Goal: Task Accomplishment & Management: Use online tool/utility

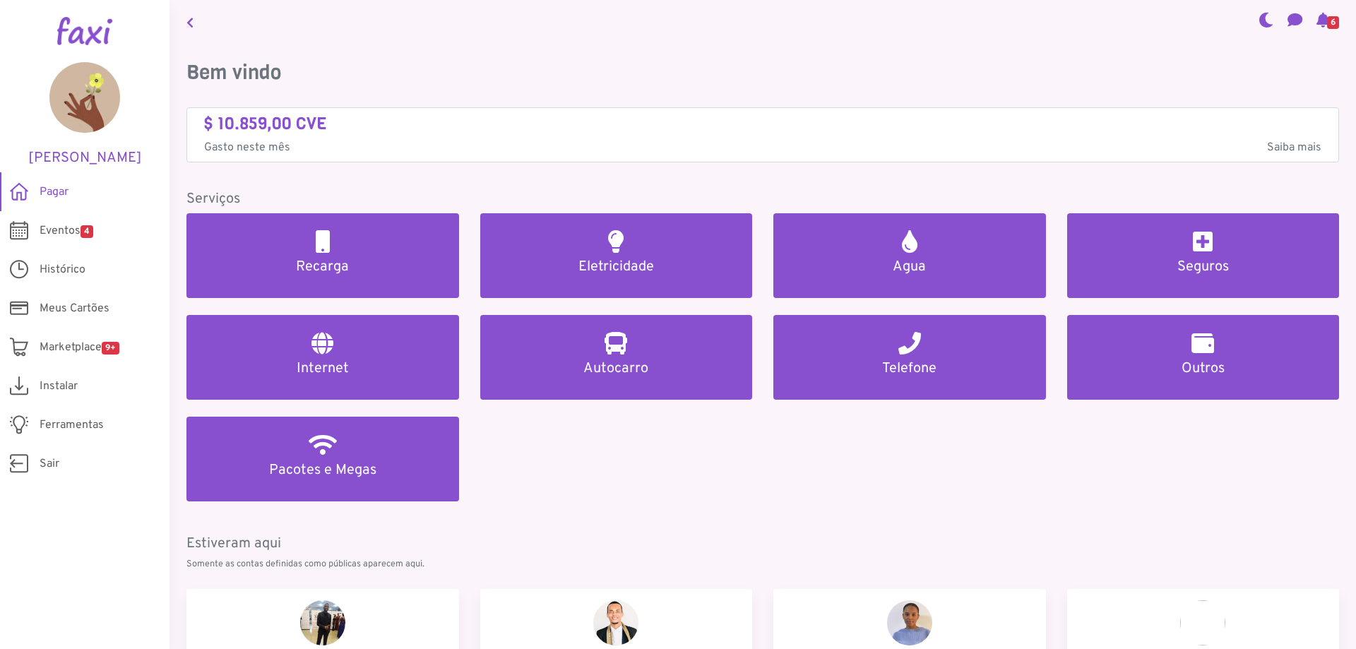
click at [1316, 22] on icon at bounding box center [1322, 19] width 13 height 11
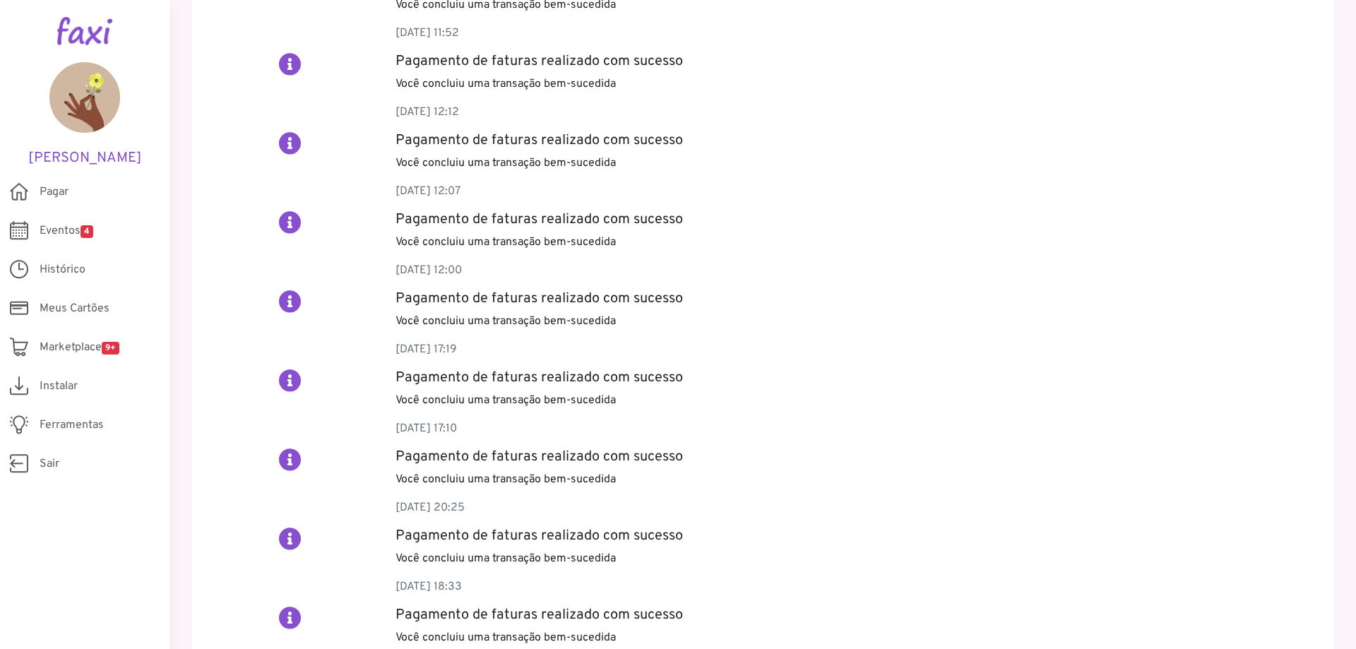
scroll to position [60, 0]
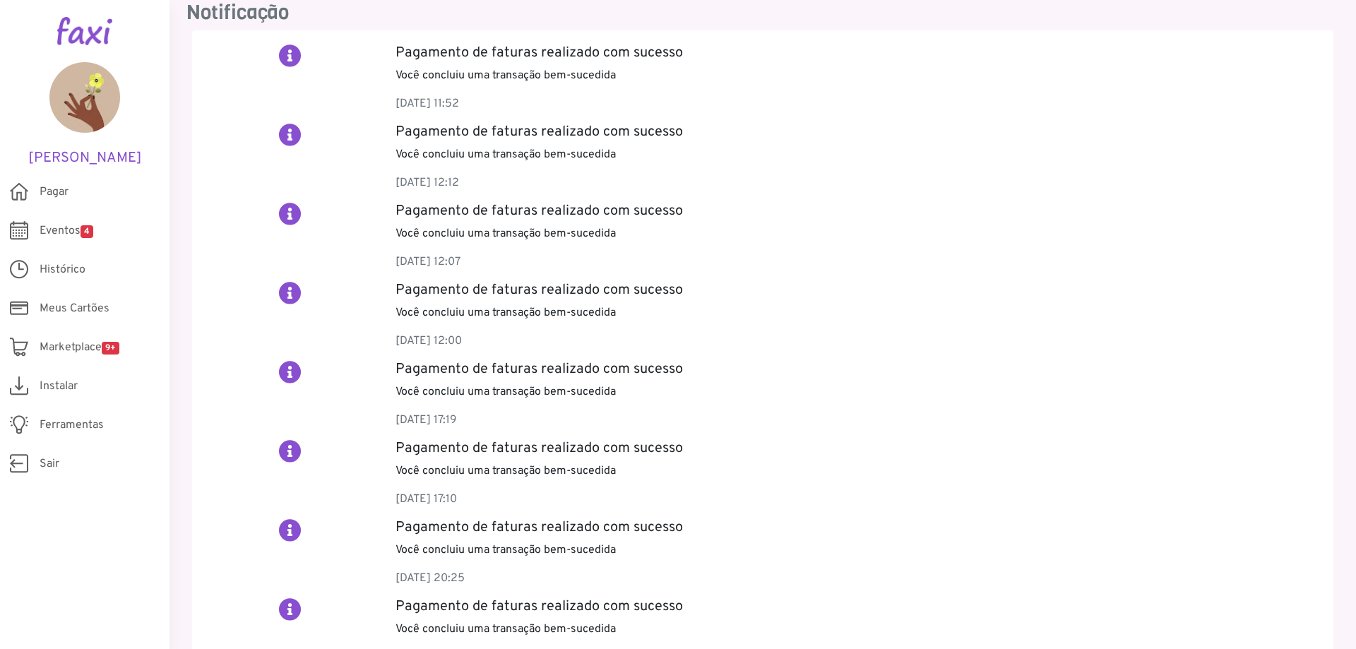
click at [285, 56] on h2 at bounding box center [290, 55] width 23 height 23
click at [489, 90] on div "Pagamento de faturas realizado com sucesso Você concluiu uma transação bem-suce…" at bounding box center [857, 83] width 945 height 79
click at [59, 418] on span "Ferramentas" at bounding box center [72, 425] width 64 height 17
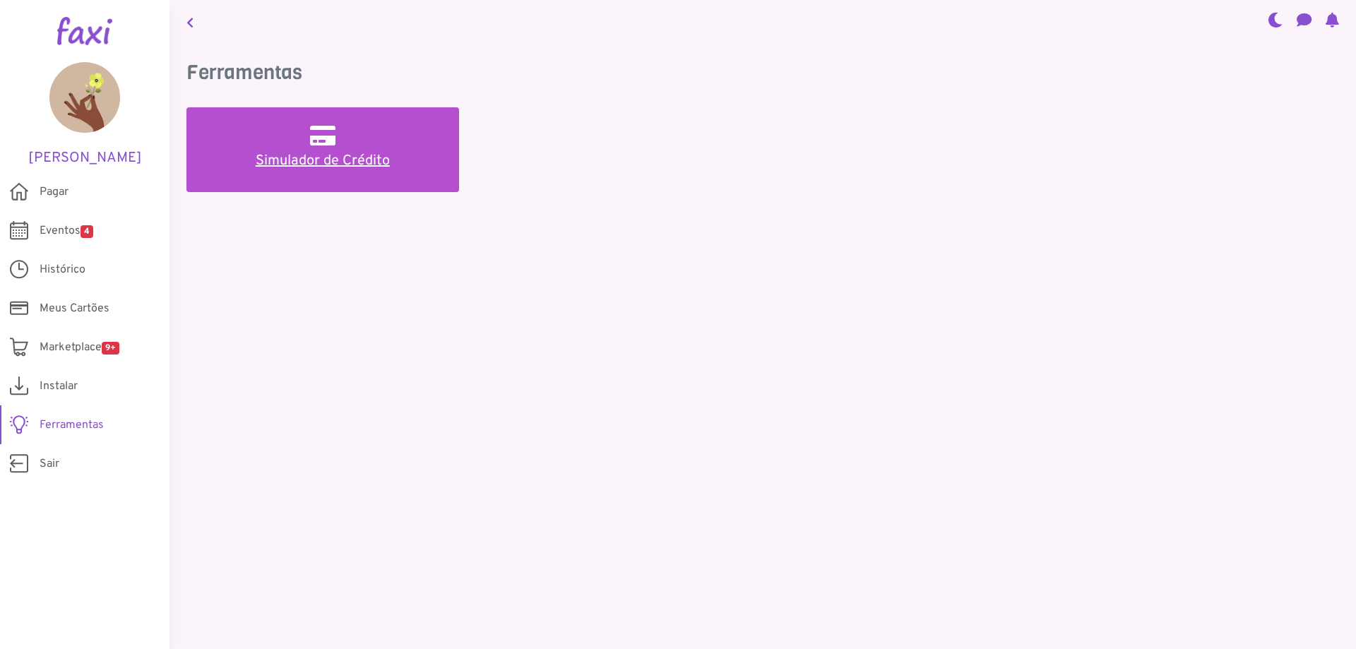
click at [254, 148] on link "Simulador de Crédito" at bounding box center [322, 149] width 273 height 85
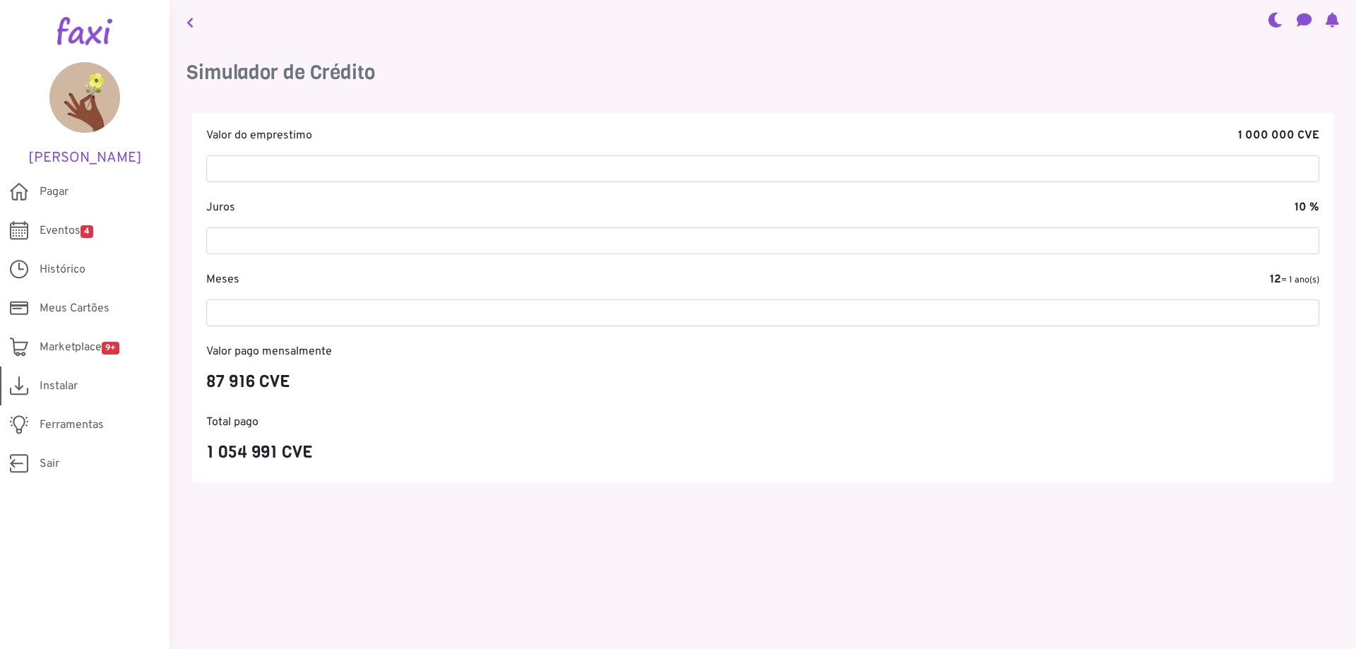
drag, startPoint x: 47, startPoint y: 310, endPoint x: 56, endPoint y: 376, distance: 66.2
drag, startPoint x: 56, startPoint y: 376, endPoint x: 47, endPoint y: 514, distance: 138.7
click at [47, 514] on aside "Euridice Duarte Pagar Eventos 4 Histórico Meus Cartões Meus Bilhetes Perfil Mar…" at bounding box center [84, 324] width 169 height 649
click at [62, 343] on span "Marketplace 9+" at bounding box center [80, 347] width 80 height 17
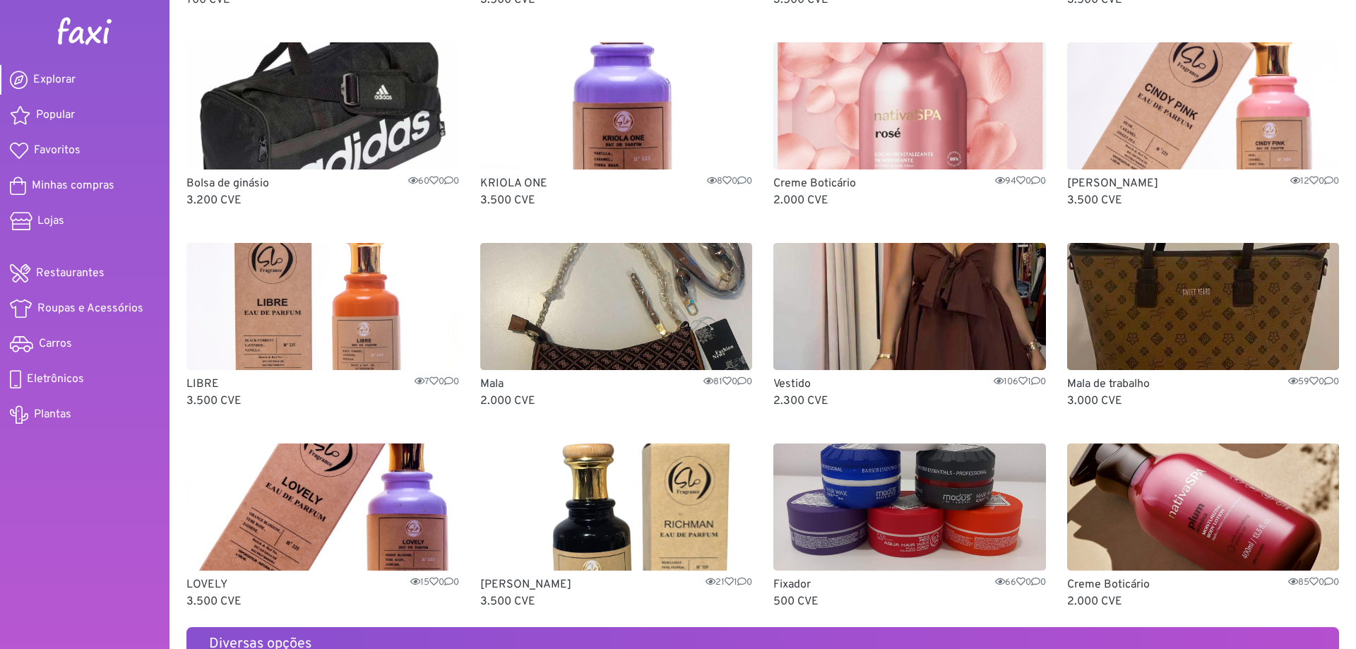
scroll to position [353, 0]
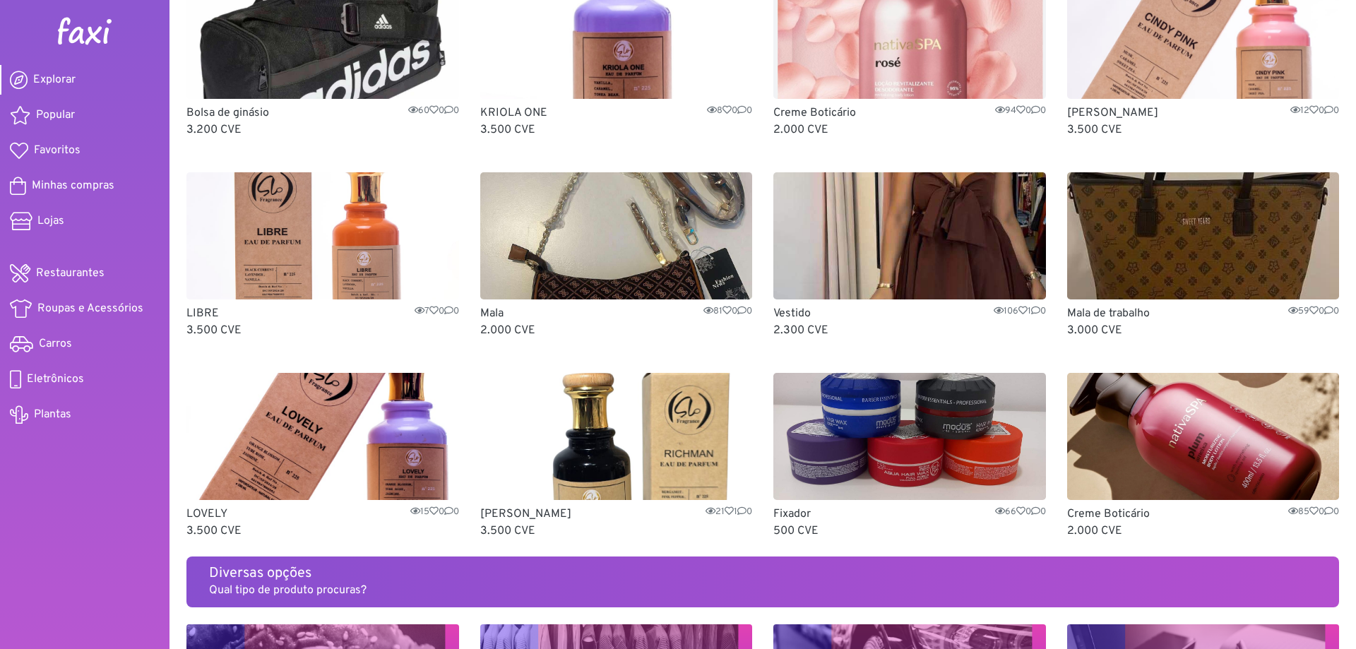
click at [684, 215] on img at bounding box center [616, 235] width 273 height 127
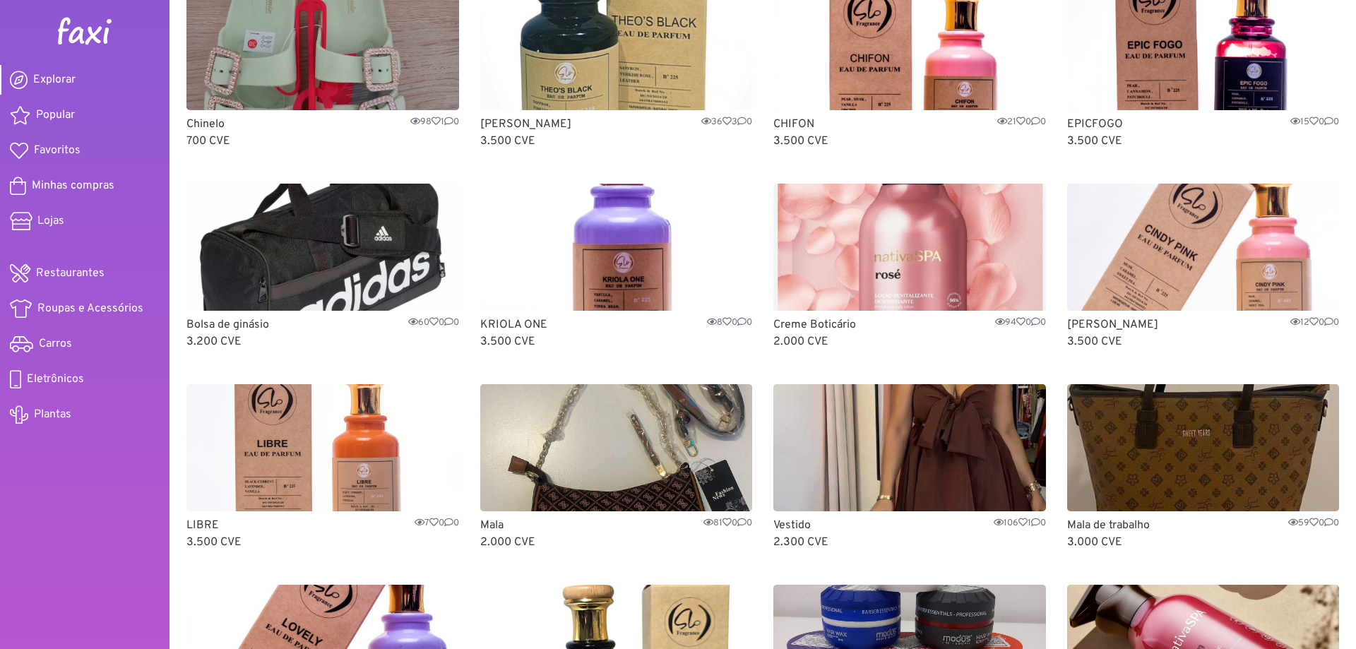
scroll to position [282, 0]
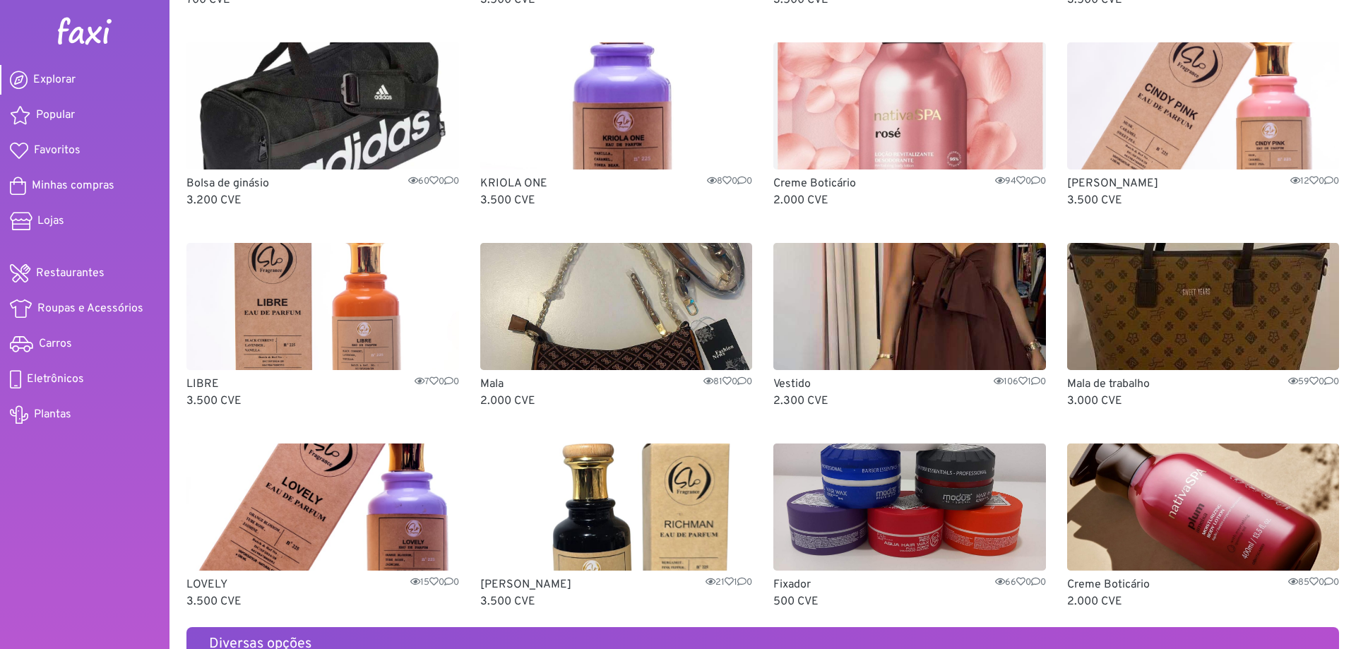
click at [947, 294] on img at bounding box center [909, 306] width 273 height 127
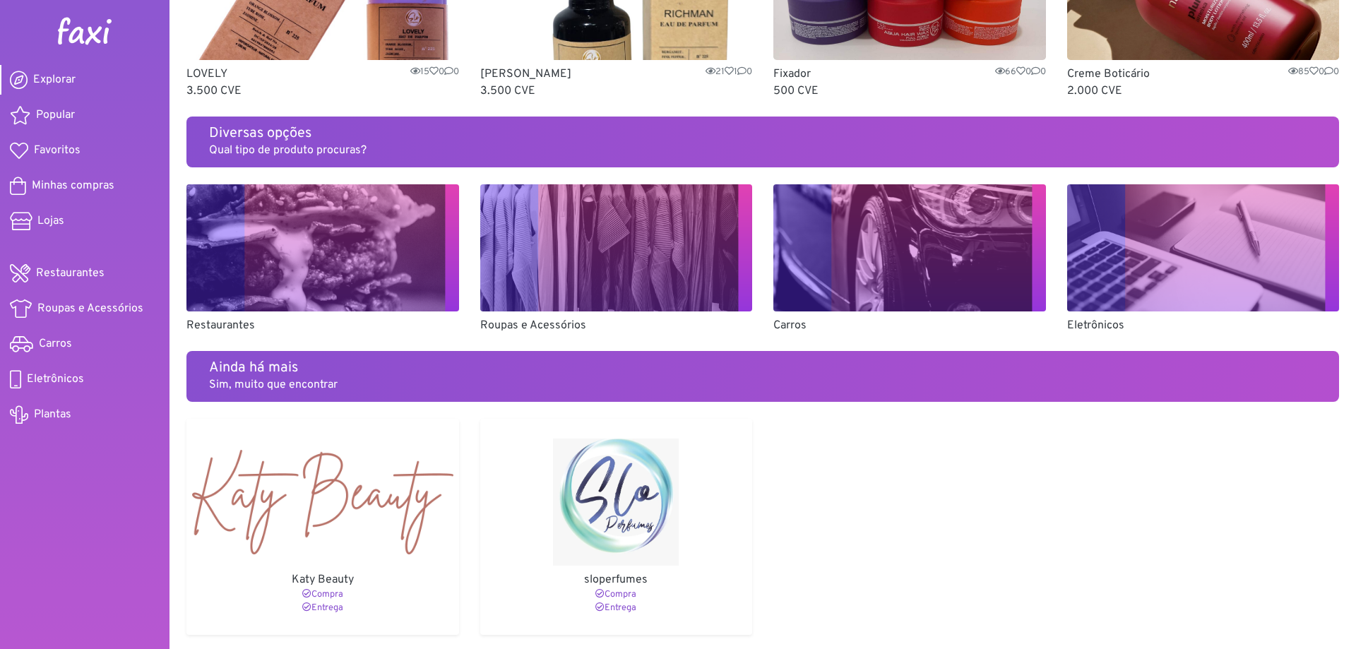
scroll to position [581, 0]
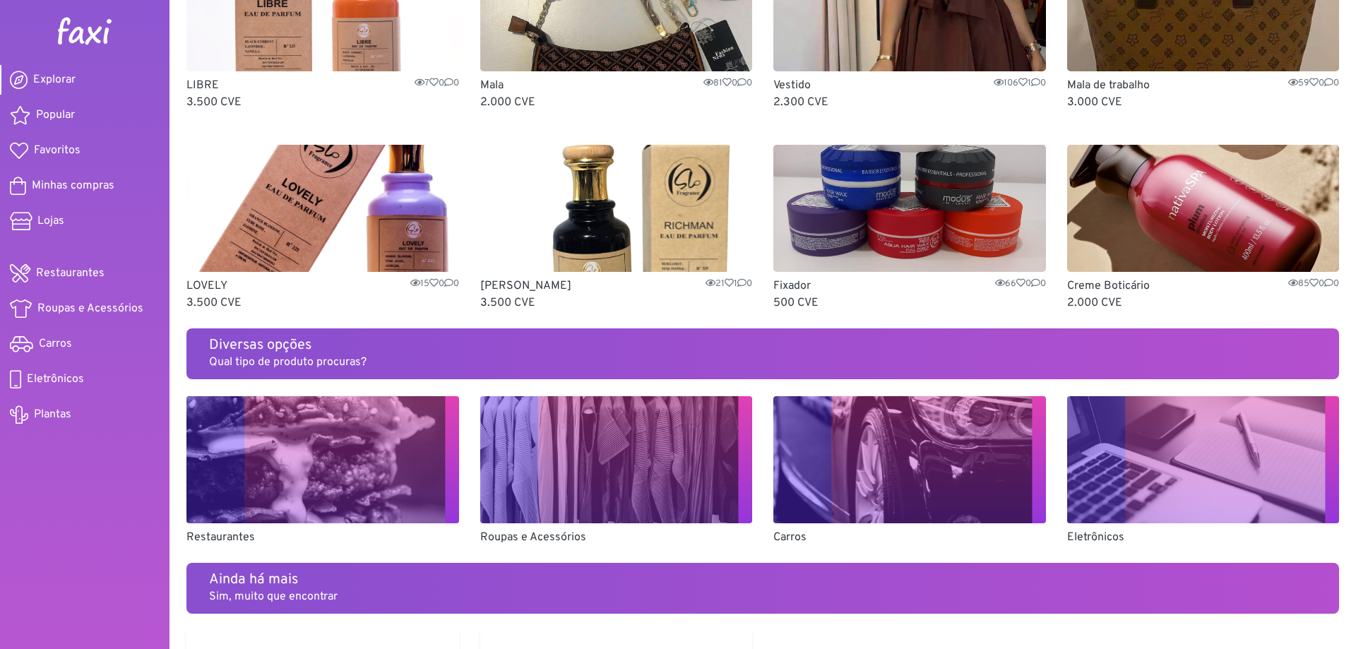
click at [352, 224] on img at bounding box center [322, 208] width 273 height 127
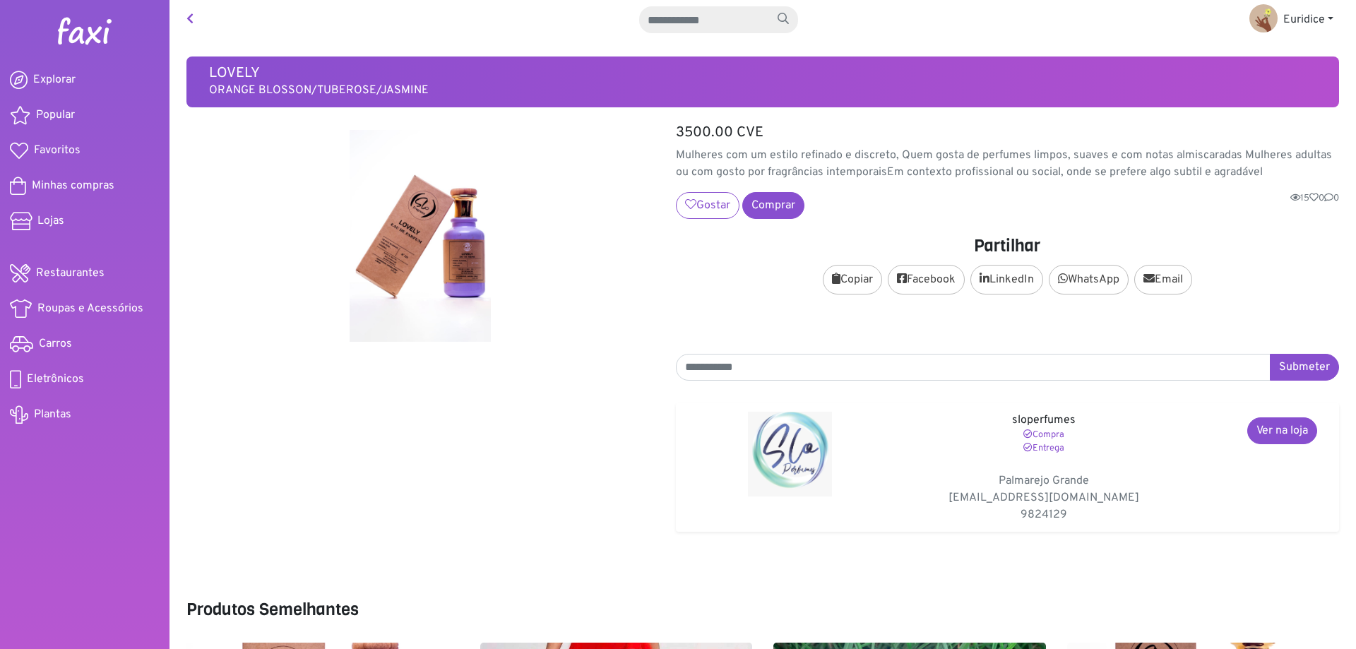
scroll to position [262, 0]
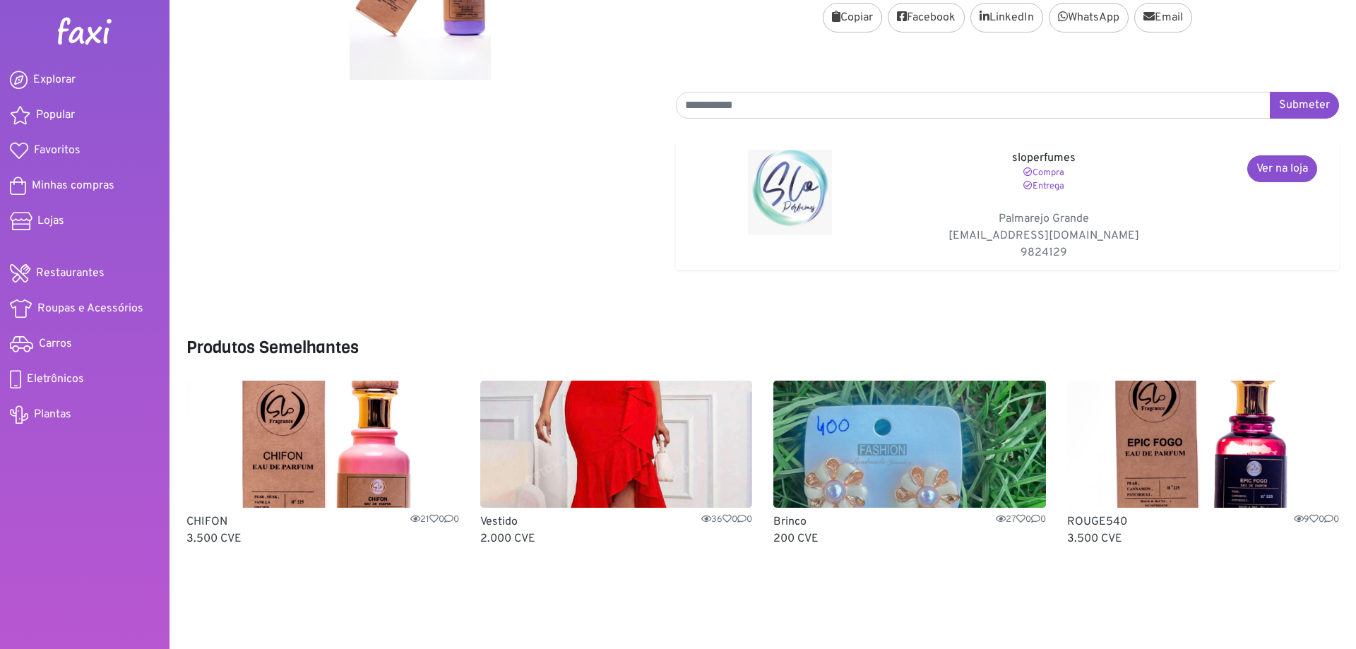
click at [596, 460] on img at bounding box center [616, 444] width 273 height 127
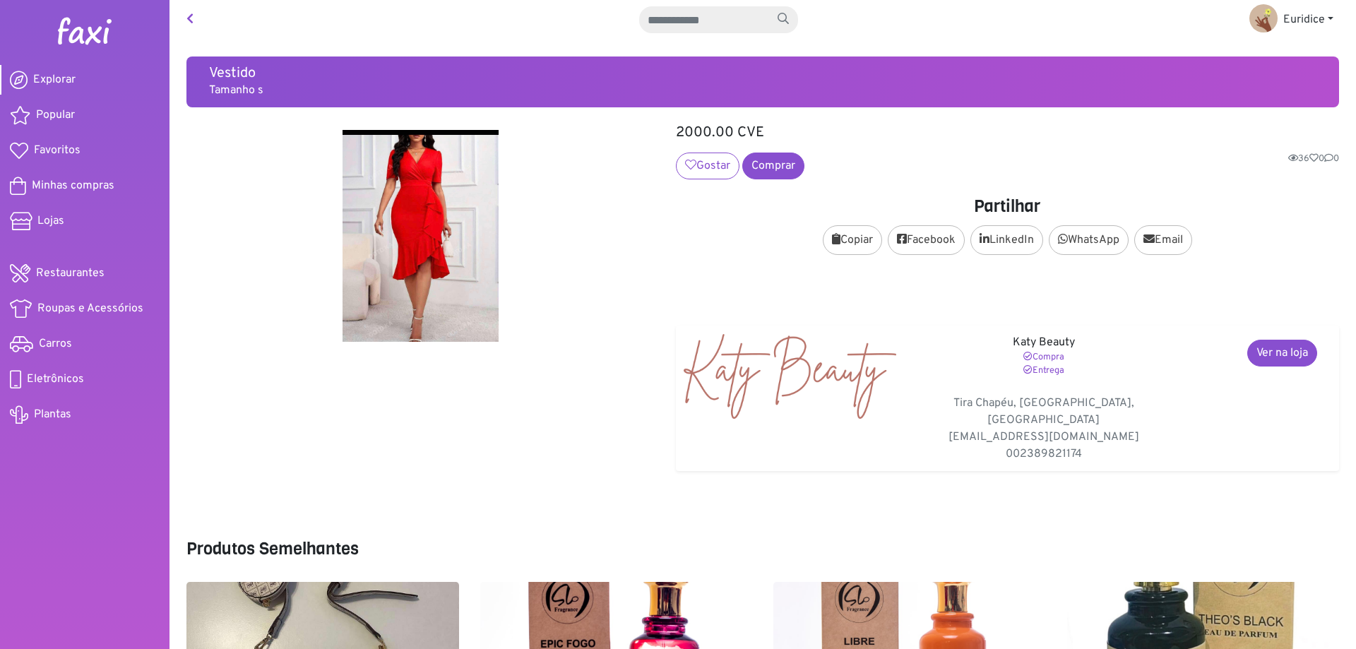
click at [44, 76] on span "Explorar" at bounding box center [54, 79] width 42 height 17
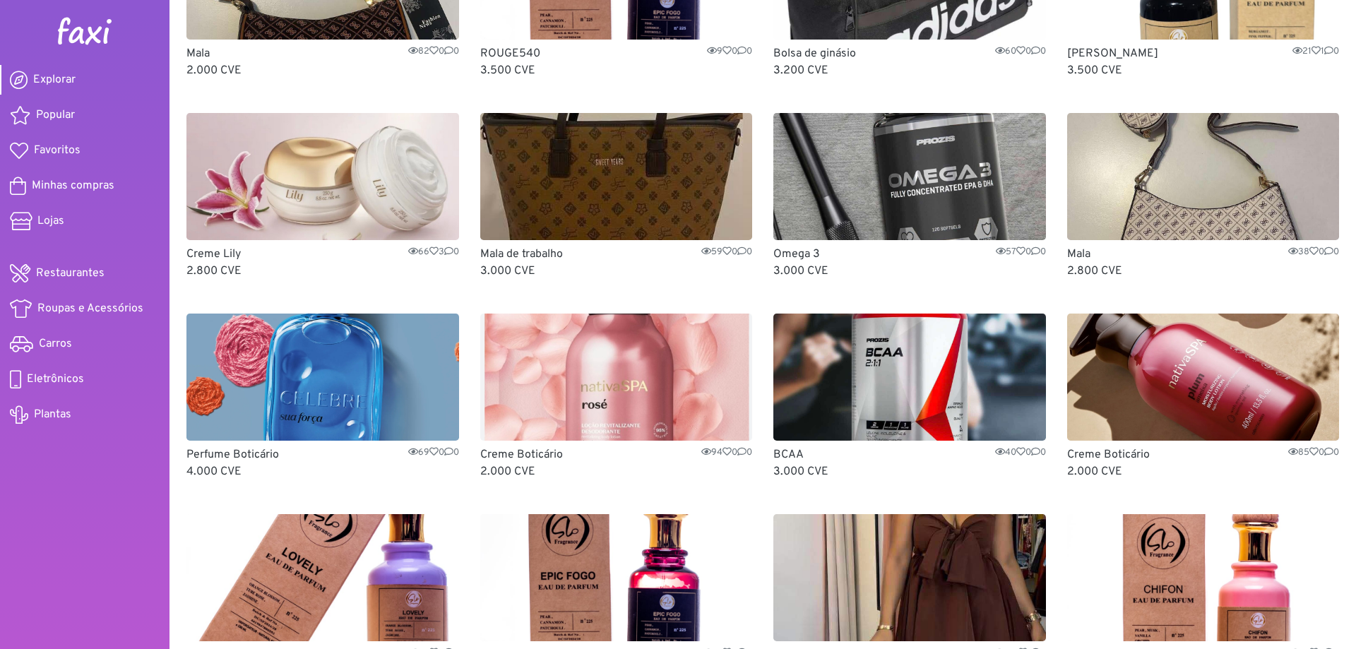
scroll to position [282, 0]
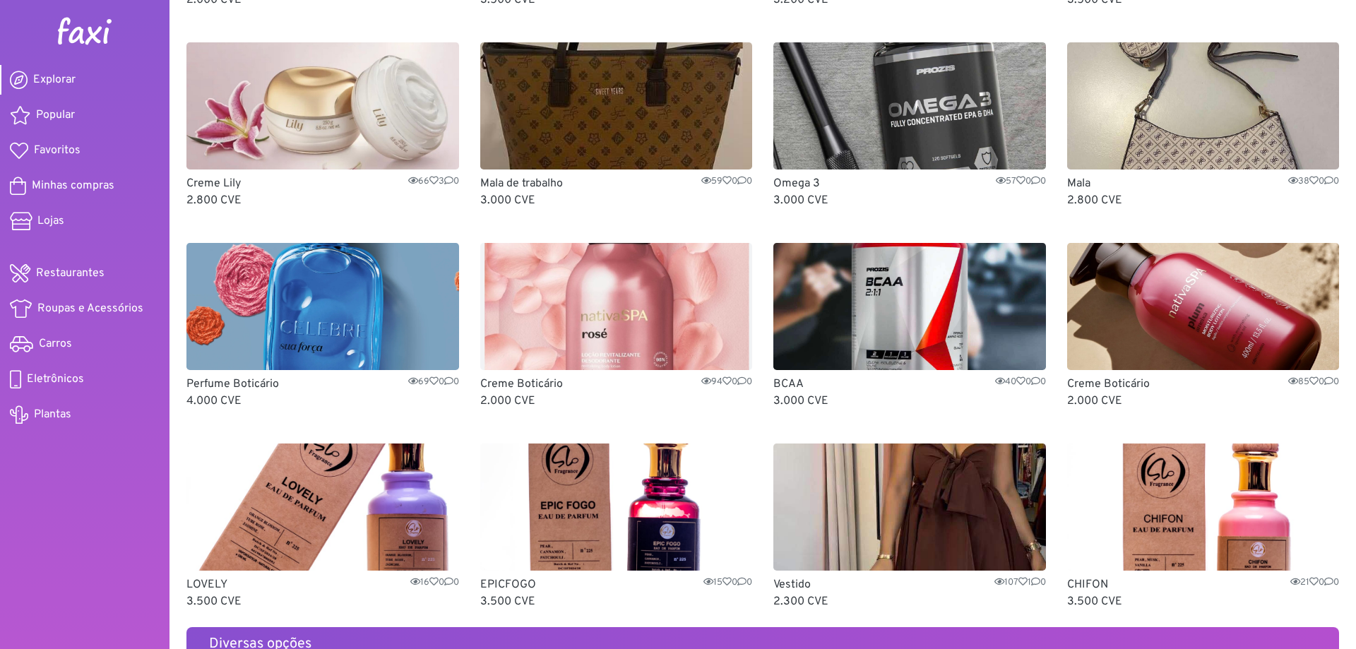
click at [395, 301] on img at bounding box center [322, 306] width 273 height 127
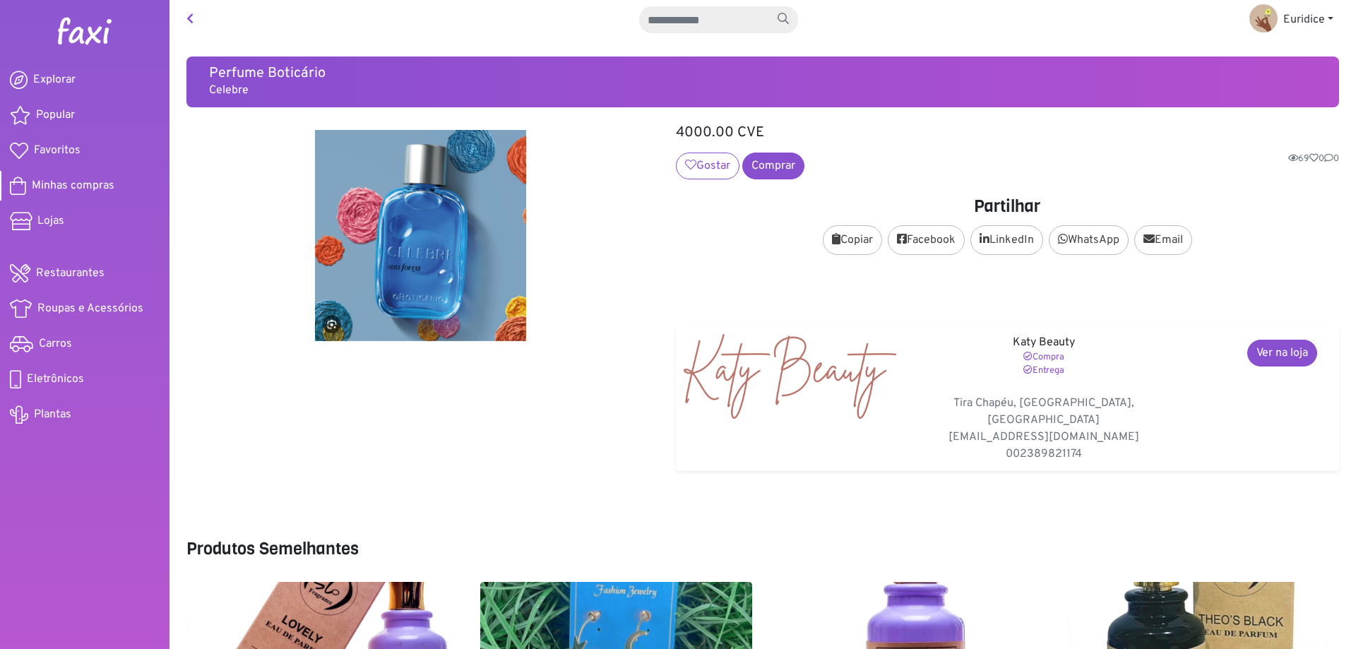
click at [79, 179] on span "Minhas compras" at bounding box center [73, 185] width 83 height 17
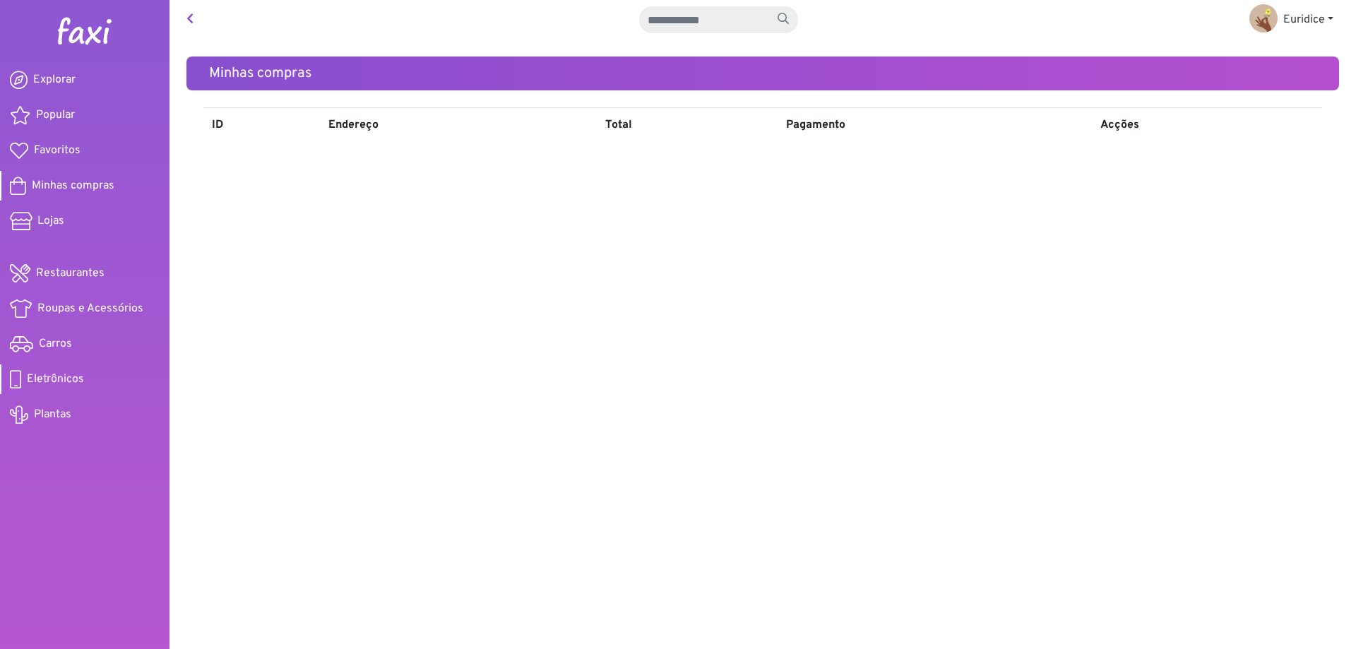
click at [62, 373] on span "Eletrônicos" at bounding box center [55, 379] width 57 height 17
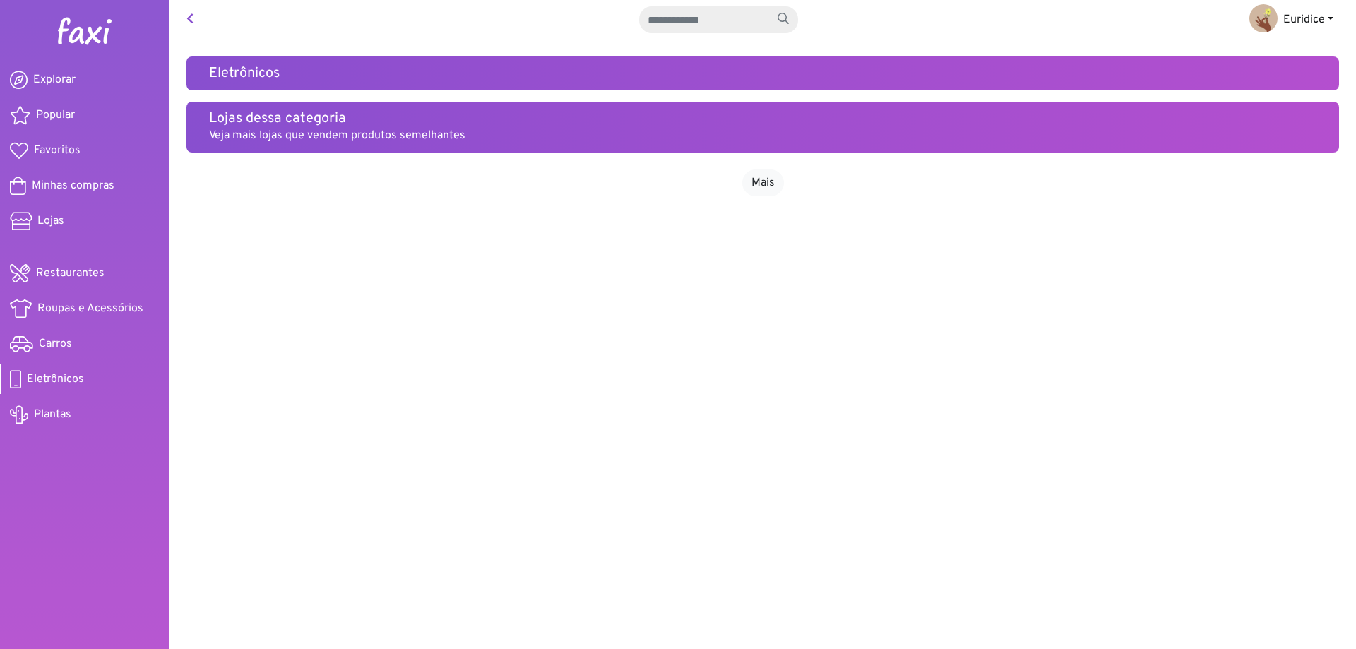
click at [1261, 20] on img at bounding box center [1263, 18] width 28 height 28
click at [1275, 48] on link "Pagamentos" at bounding box center [1295, 53] width 112 height 23
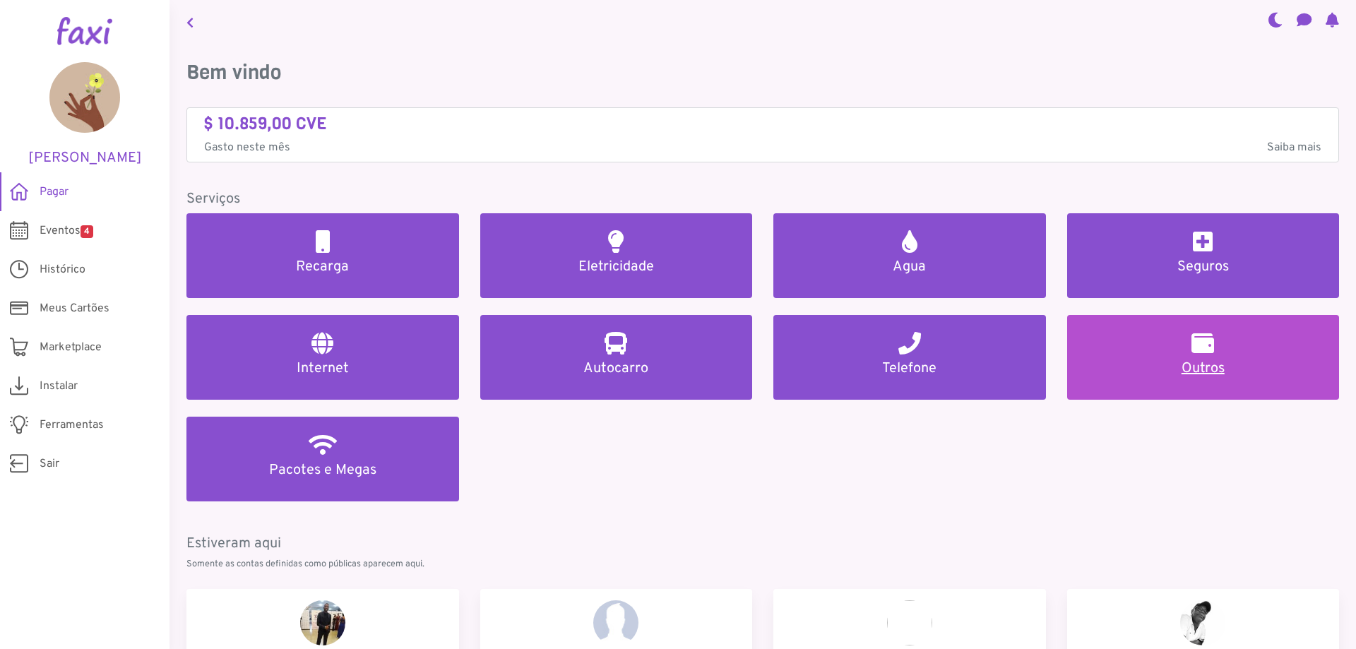
click at [1196, 352] on h2 at bounding box center [1202, 343] width 23 height 23
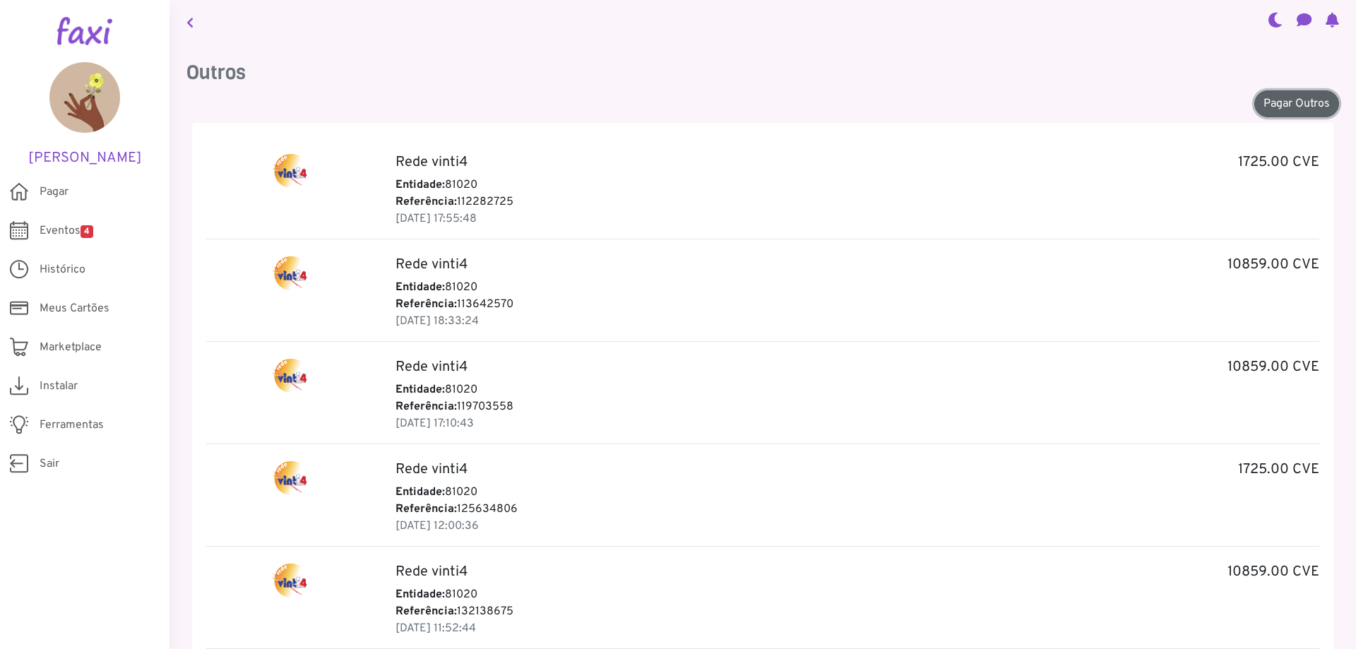
click at [1281, 100] on link "Pagar Outros" at bounding box center [1296, 103] width 85 height 27
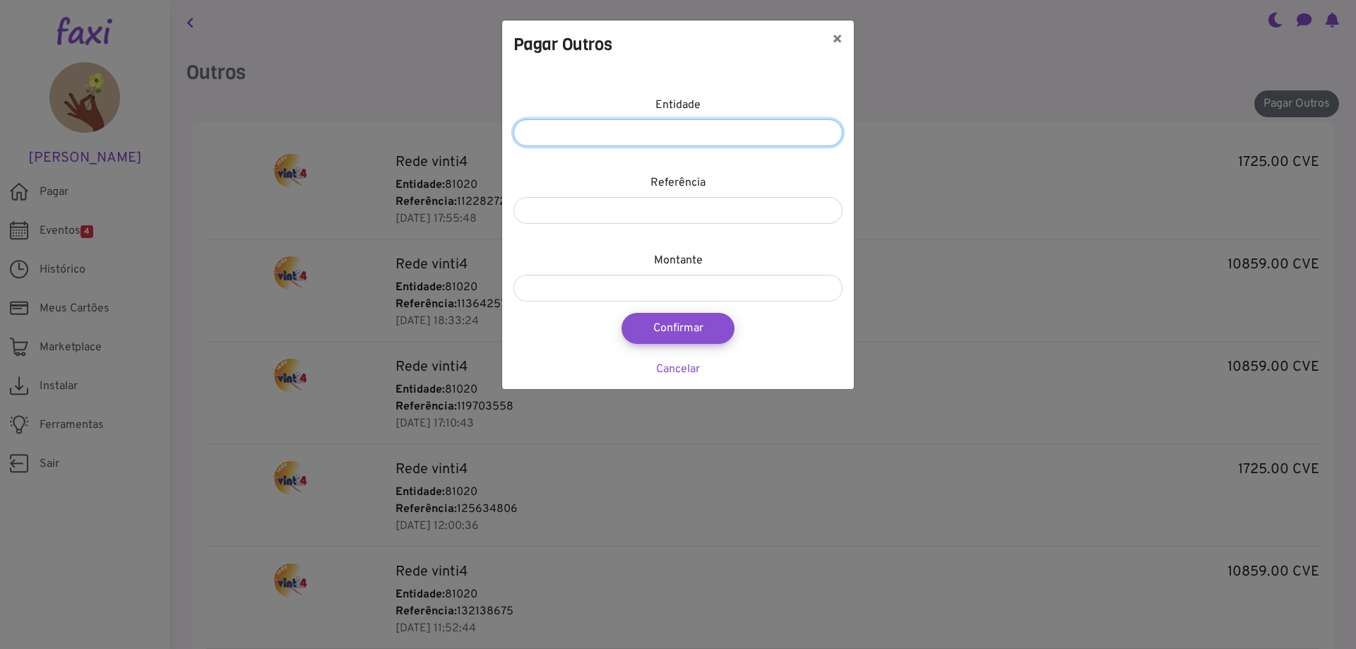
click at [703, 126] on input "number" at bounding box center [677, 132] width 329 height 27
click at [751, 138] on input "number" at bounding box center [677, 132] width 329 height 27
click at [807, 128] on input "number" at bounding box center [677, 132] width 329 height 27
click at [663, 133] on input "number" at bounding box center [677, 132] width 329 height 27
type input "*****"
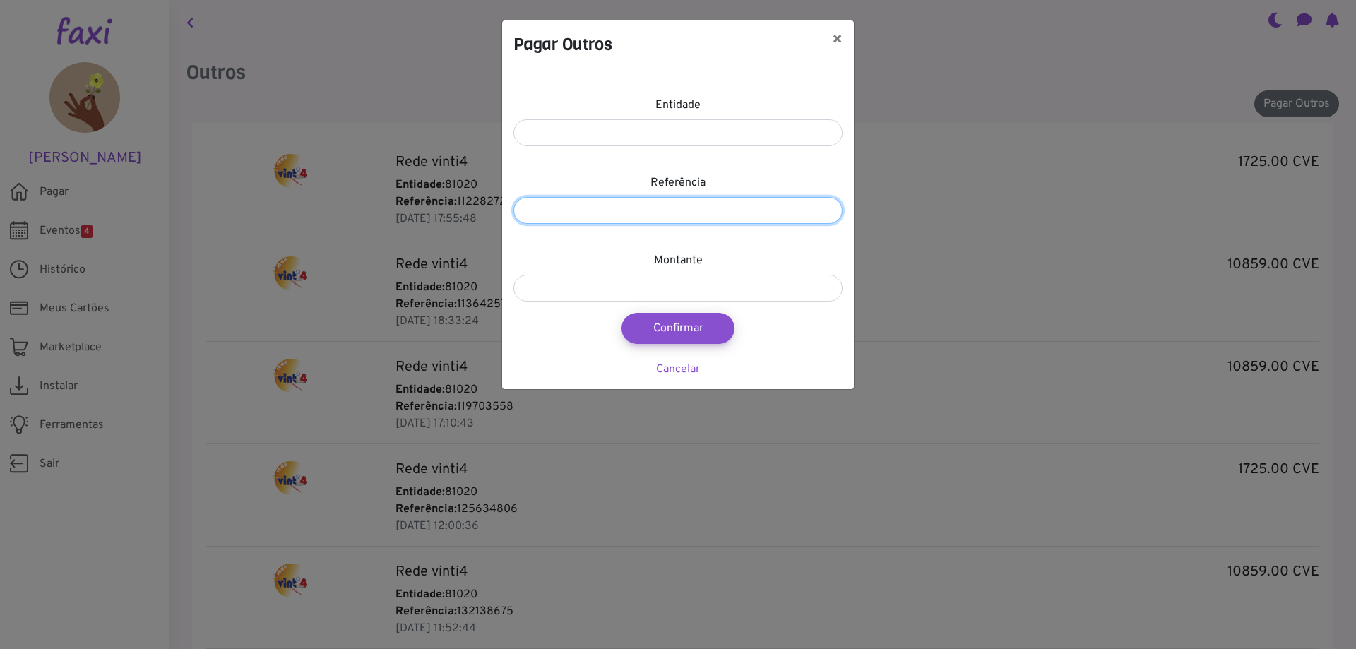
click at [650, 213] on input "number" at bounding box center [677, 210] width 329 height 27
type input "*********"
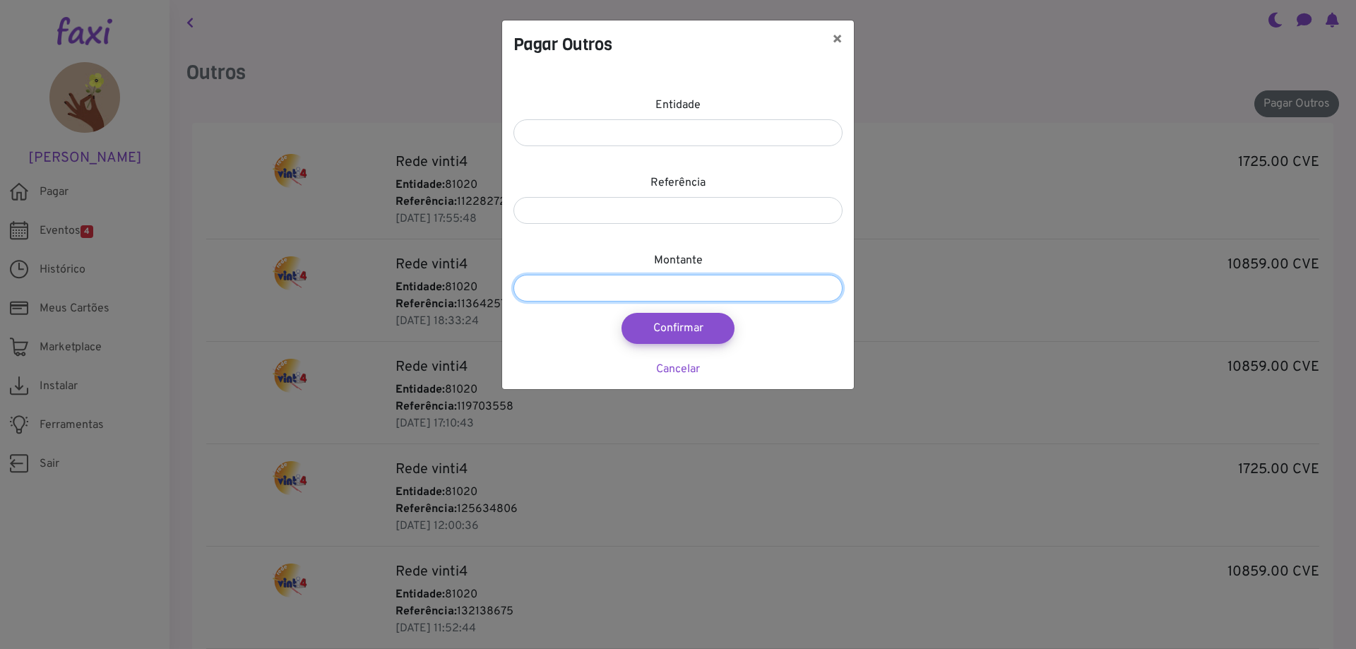
click at [728, 294] on input "number" at bounding box center [677, 288] width 329 height 27
type input "***"
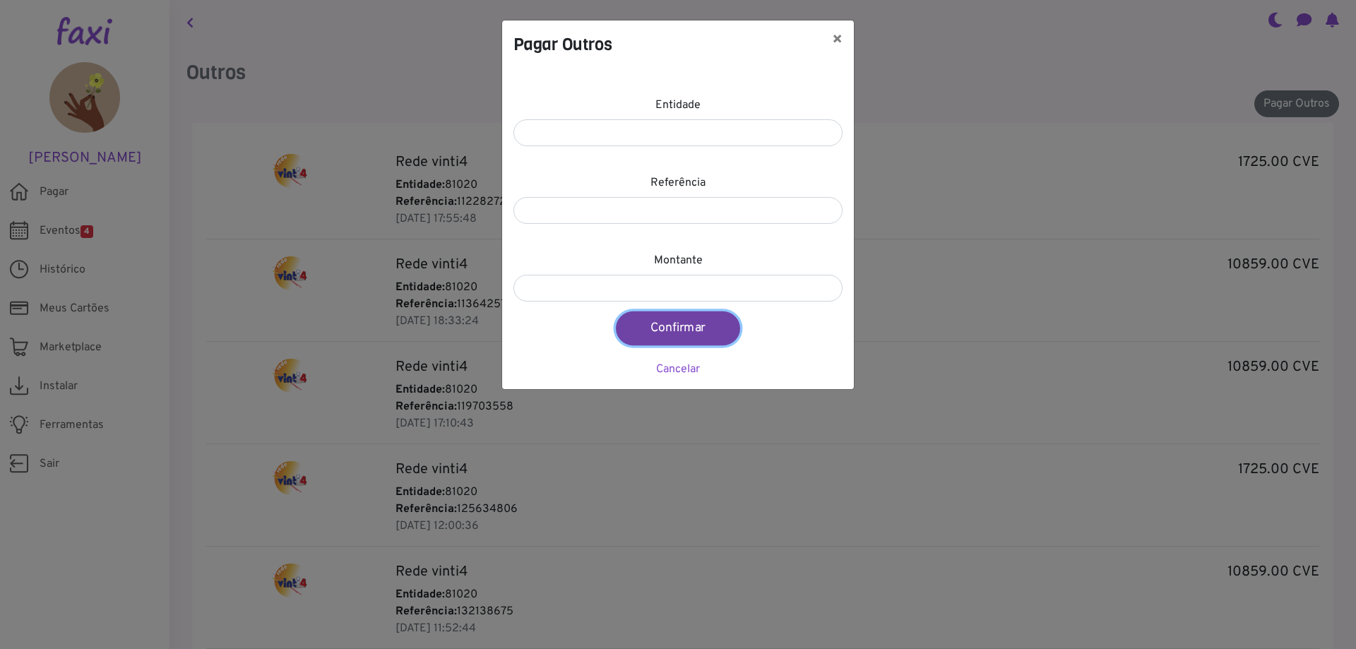
click at [687, 331] on button "Confirmar" at bounding box center [678, 328] width 124 height 34
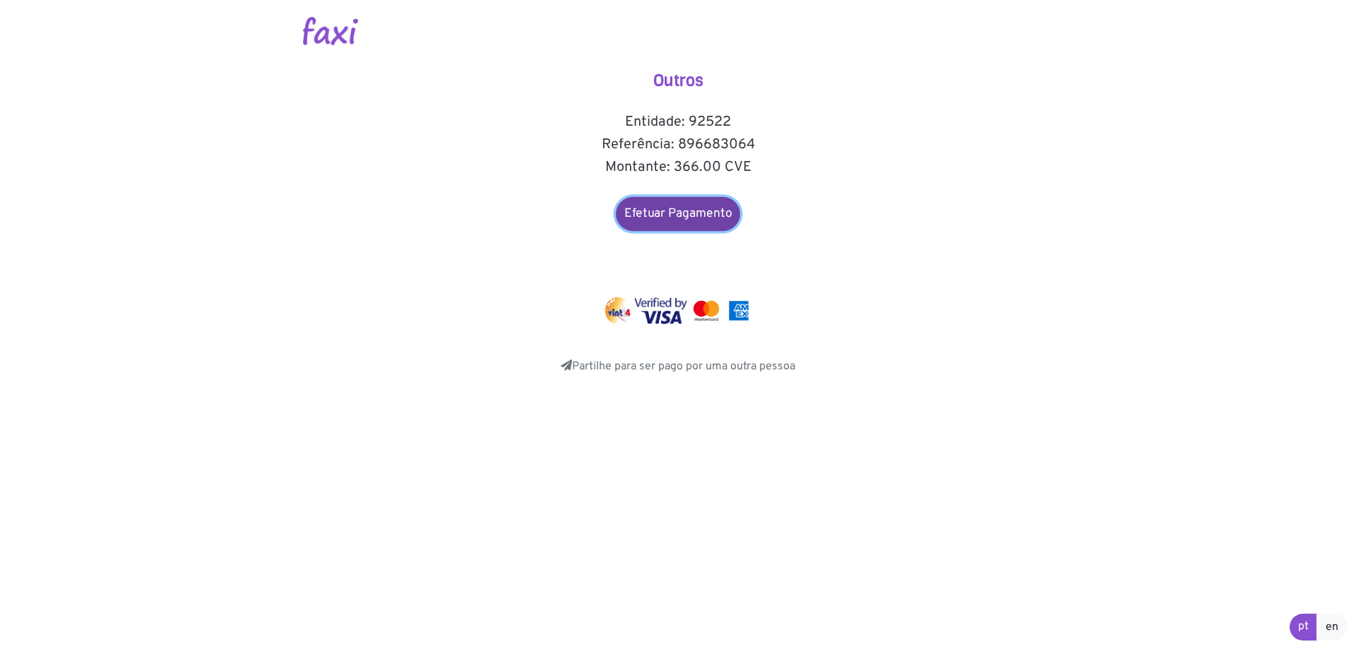
click at [687, 215] on link "Efetuar Pagamento" at bounding box center [678, 214] width 124 height 34
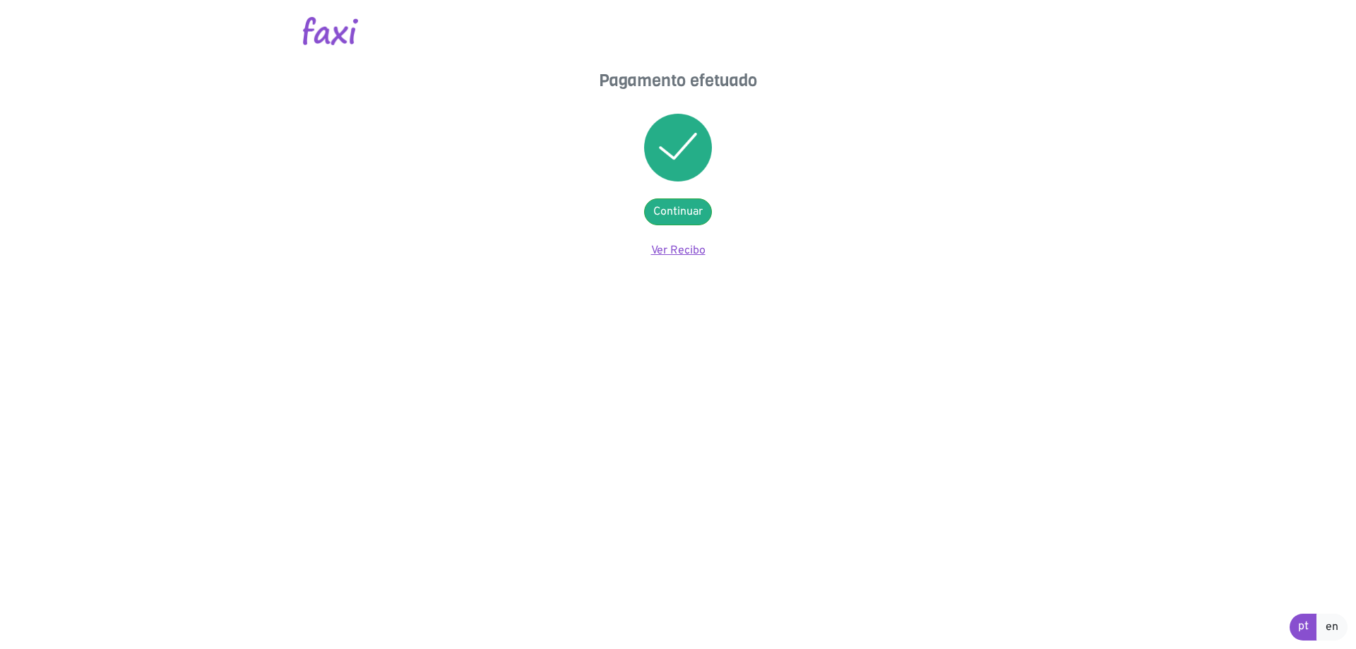
click at [684, 251] on link "Ver Recibo" at bounding box center [678, 251] width 54 height 14
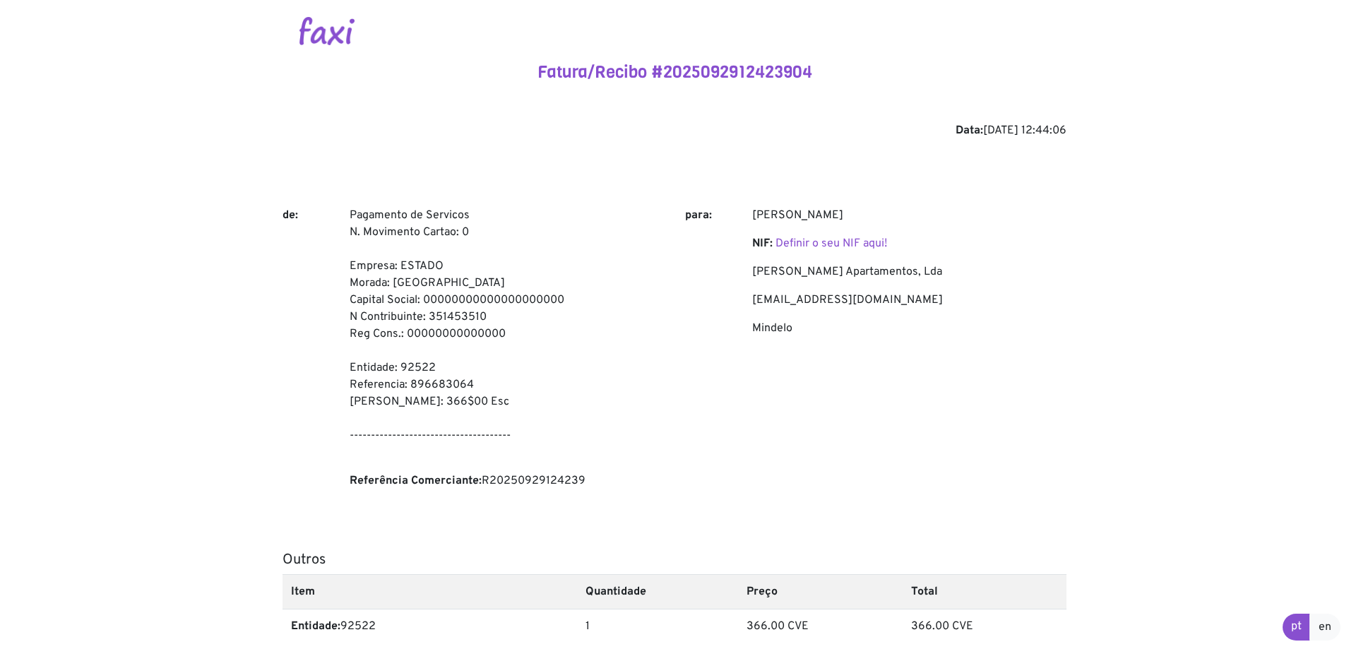
scroll to position [255, 0]
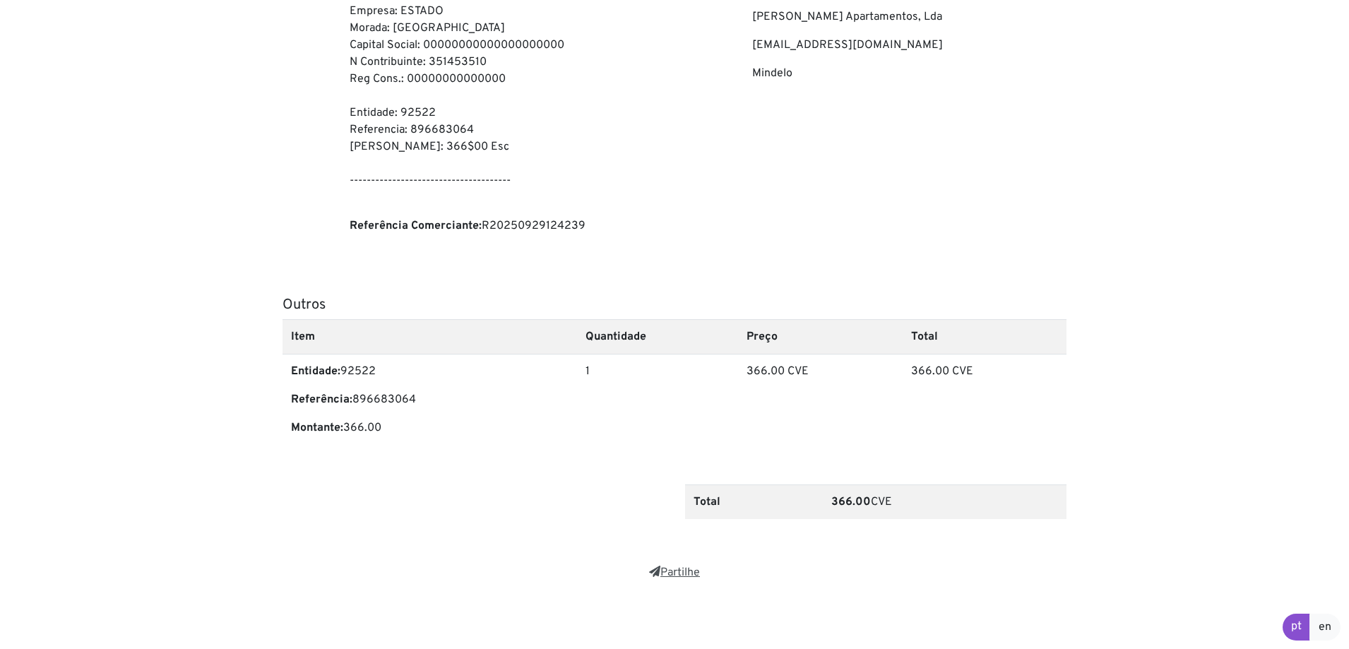
click at [662, 571] on link "Partilhe" at bounding box center [674, 573] width 51 height 14
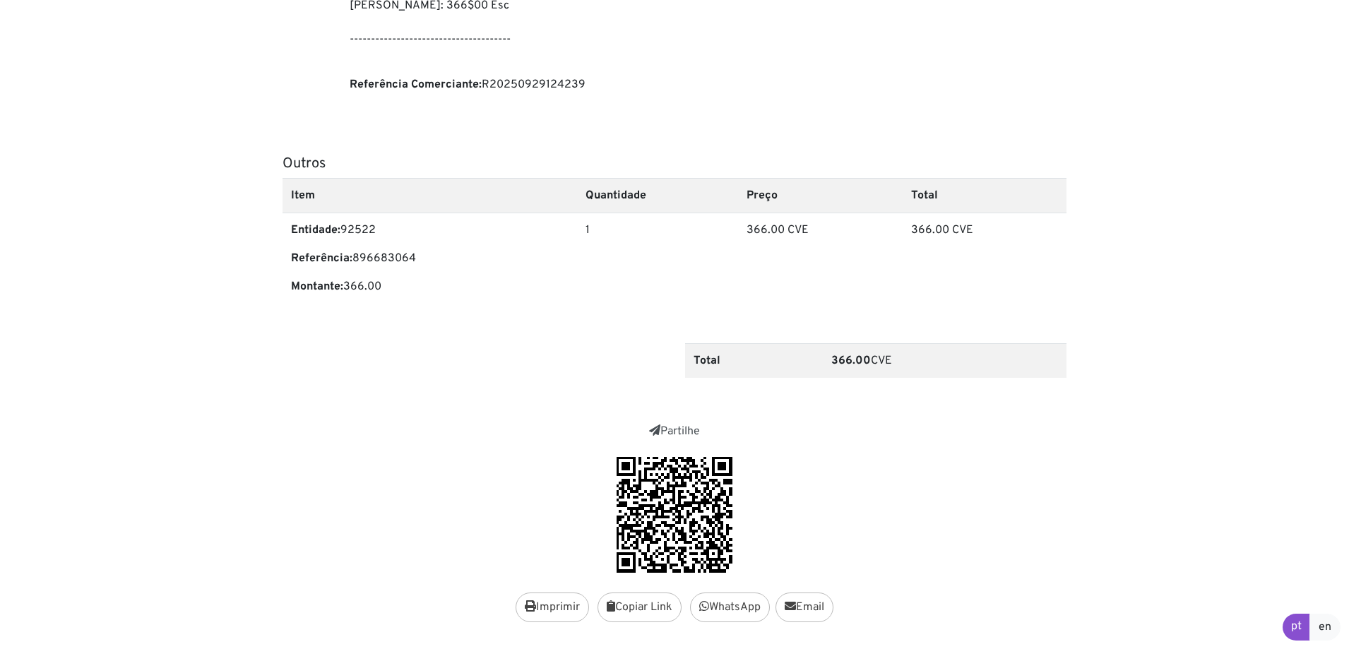
scroll to position [440, 0]
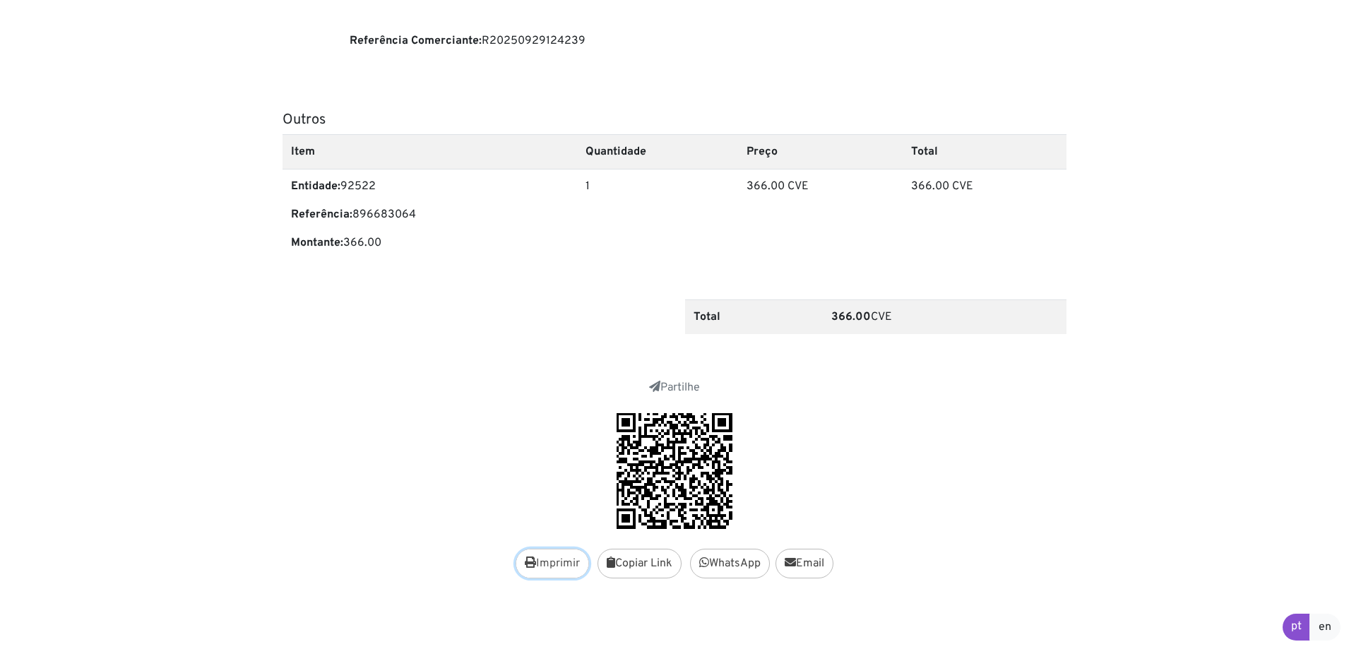
click at [550, 562] on button "Imprimir" at bounding box center [552, 564] width 73 height 30
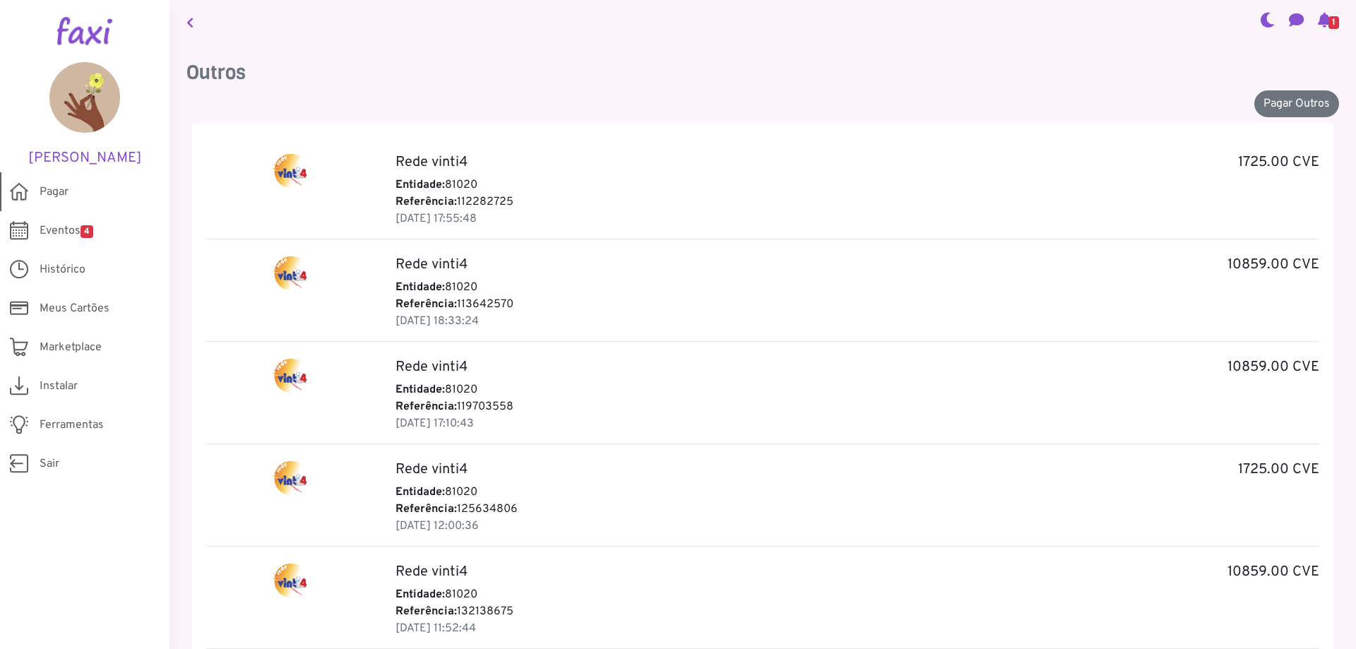
click at [60, 188] on span "Pagar" at bounding box center [54, 192] width 29 height 17
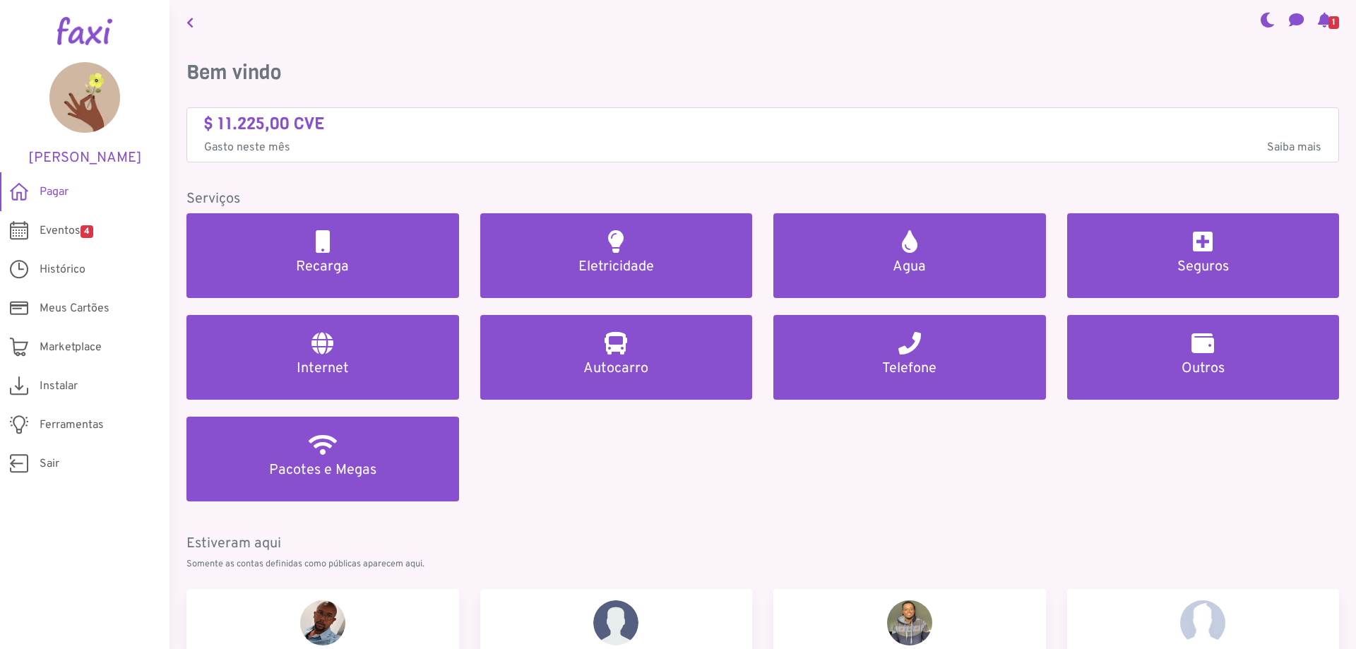
click at [60, 188] on span "Pagar" at bounding box center [54, 192] width 29 height 17
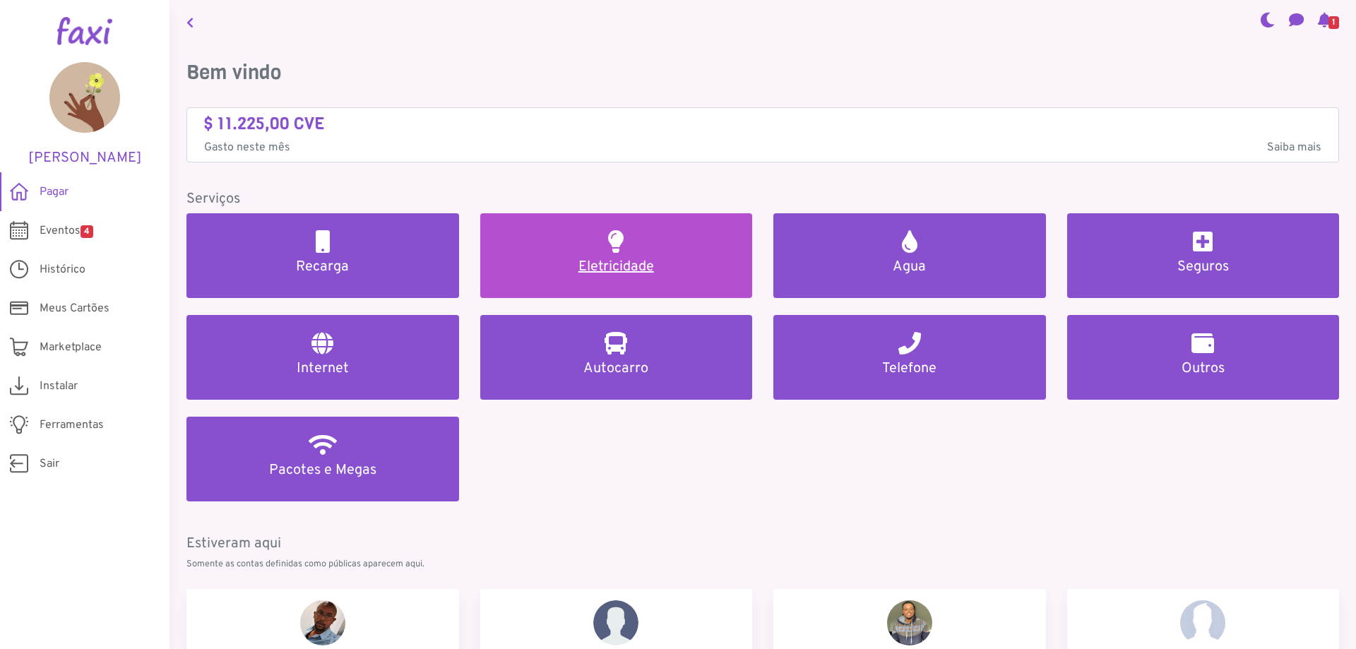
scroll to position [141, 0]
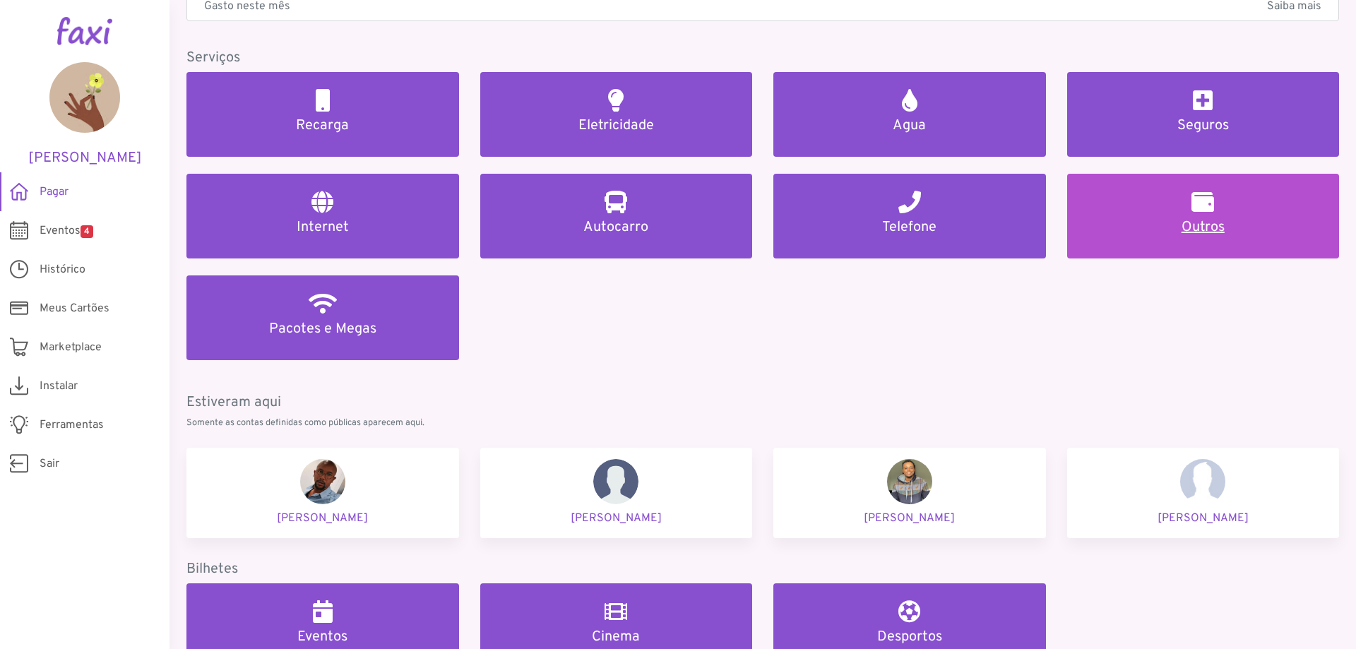
click at [1192, 214] on link "Outros" at bounding box center [1203, 216] width 273 height 85
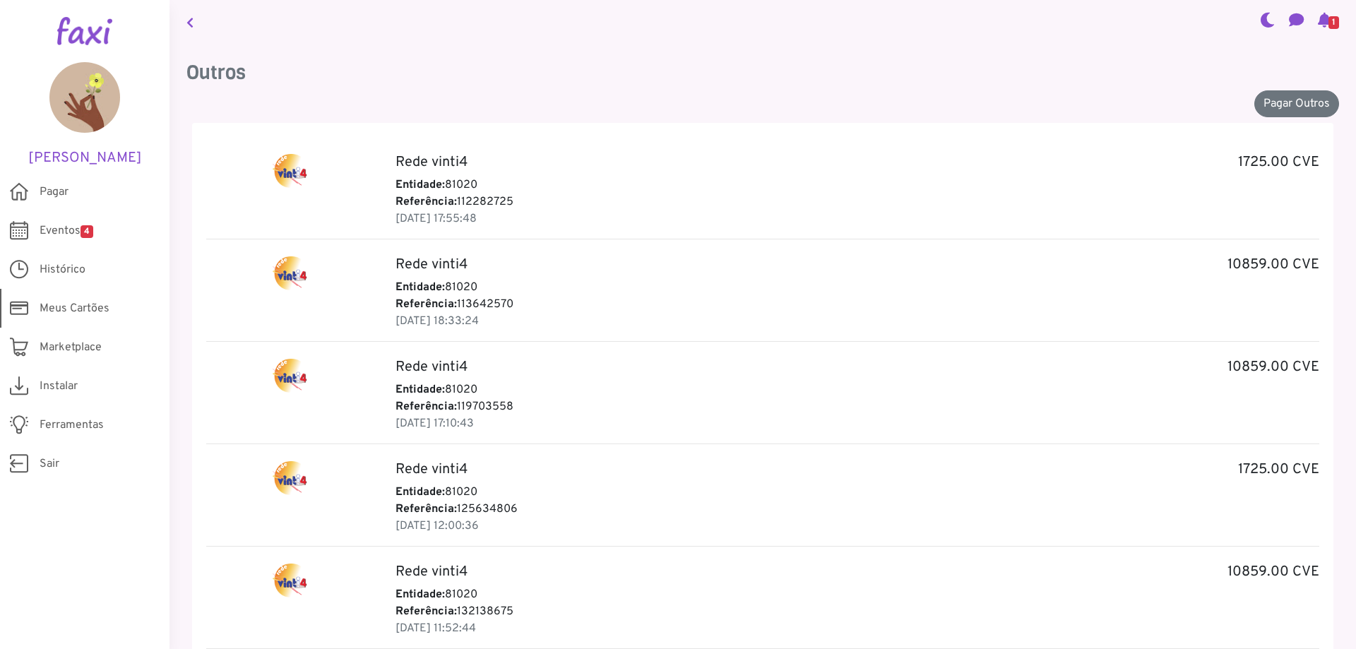
click at [59, 308] on span "Meus Cartões" at bounding box center [75, 308] width 70 height 17
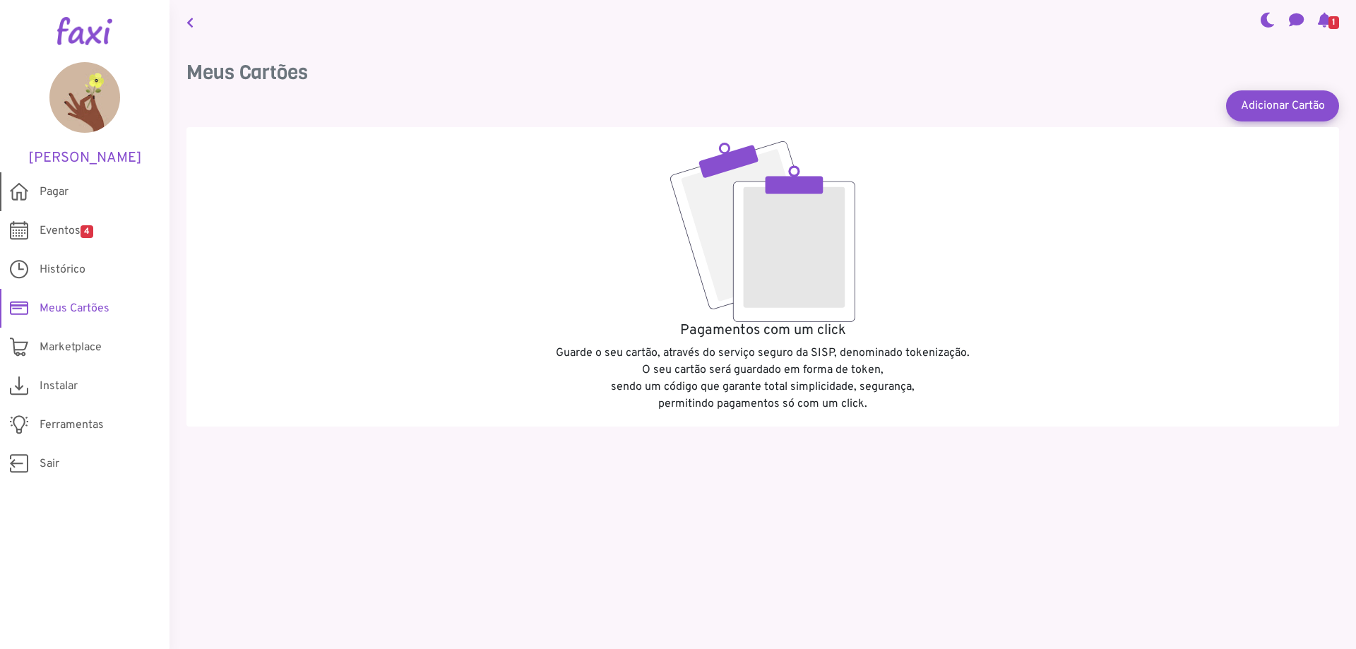
click at [51, 193] on span "Pagar" at bounding box center [54, 192] width 29 height 17
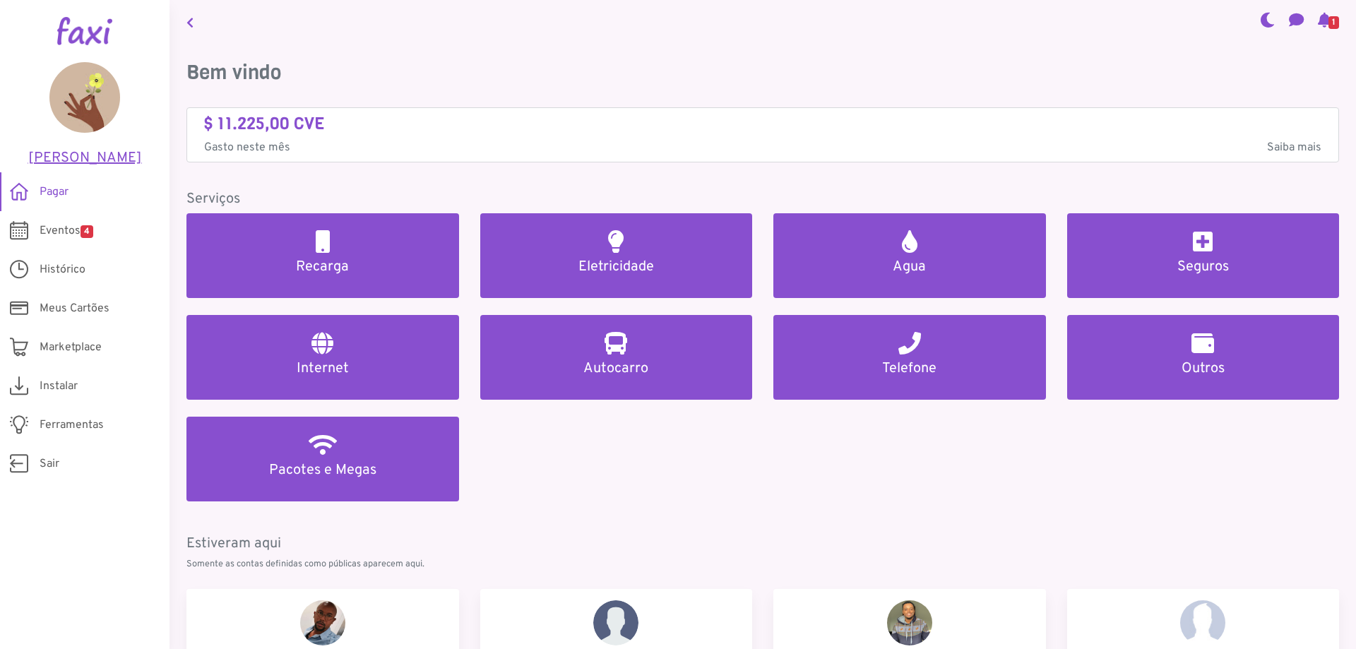
click at [65, 160] on h5 "Euridice Duarte" at bounding box center [84, 158] width 127 height 17
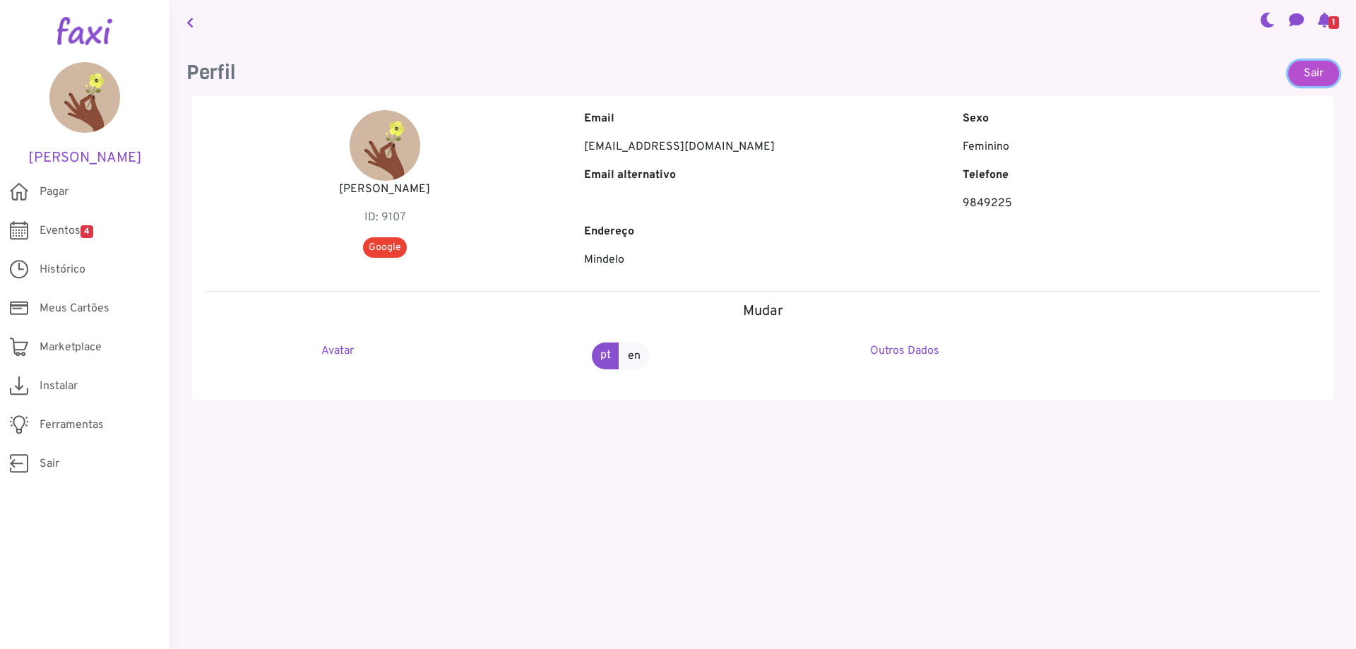
click at [1307, 71] on link "Sair" at bounding box center [1313, 73] width 51 height 25
